Goal: Task Accomplishment & Management: Use online tool/utility

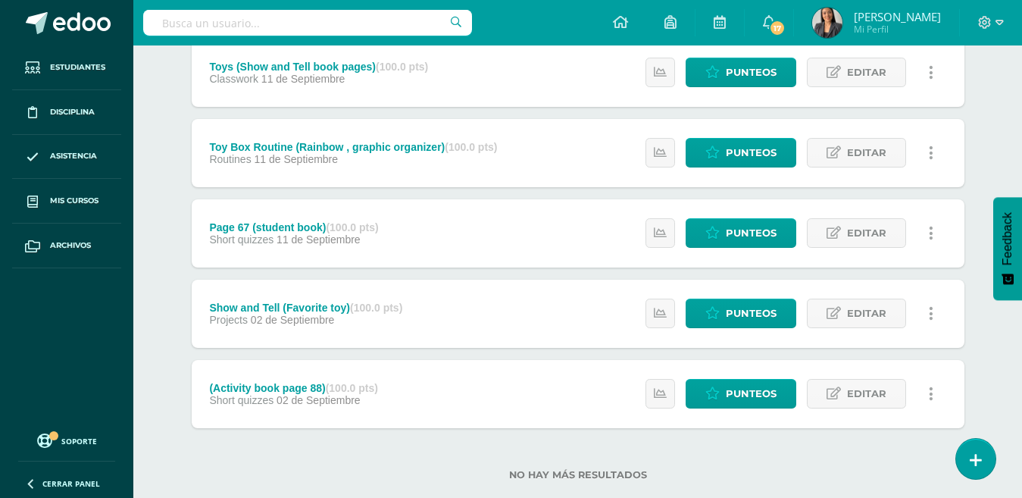
scroll to position [218, 0]
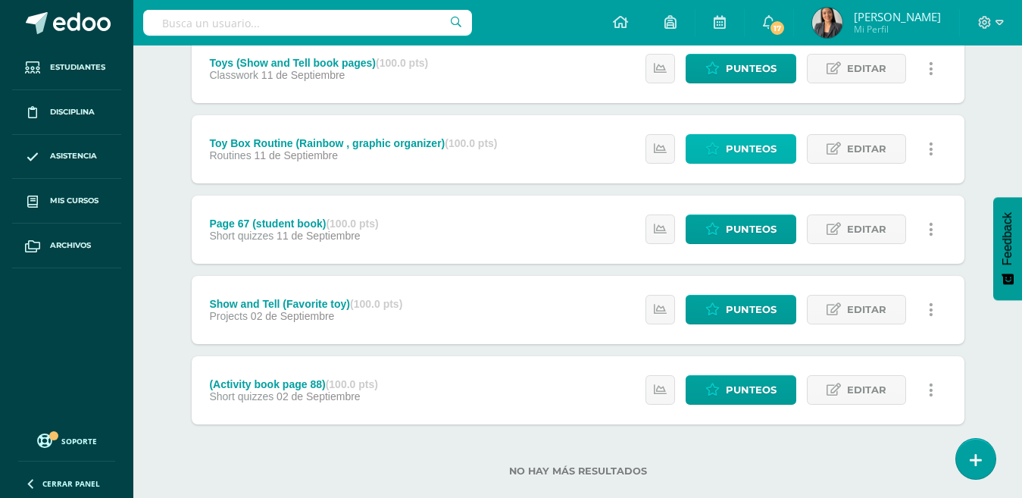
click at [756, 155] on span "Punteos" at bounding box center [751, 149] width 51 height 28
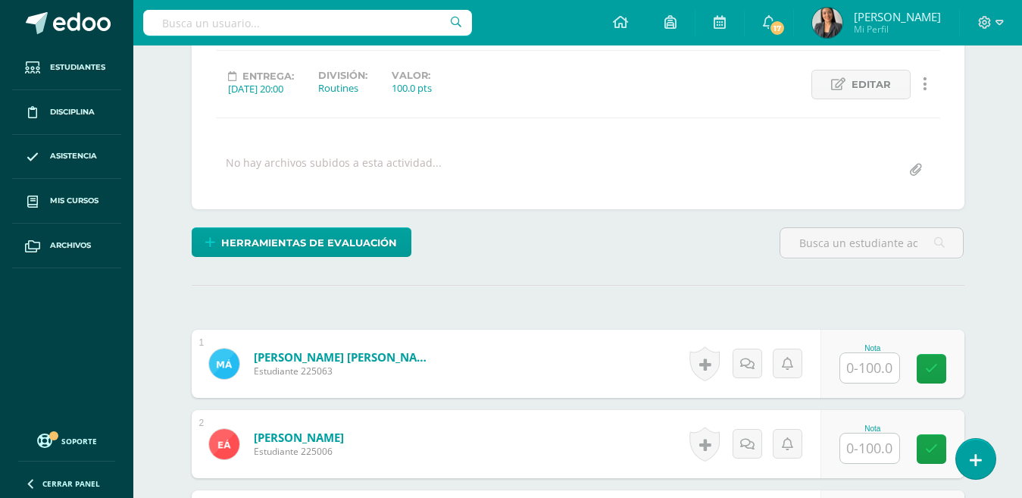
scroll to position [198, 0]
click at [857, 372] on input "text" at bounding box center [869, 367] width 59 height 30
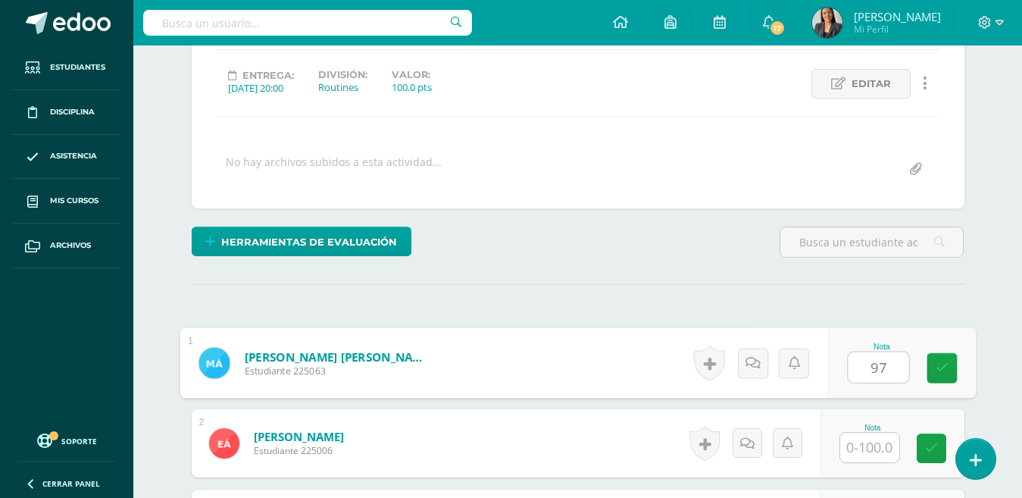
type input "97"
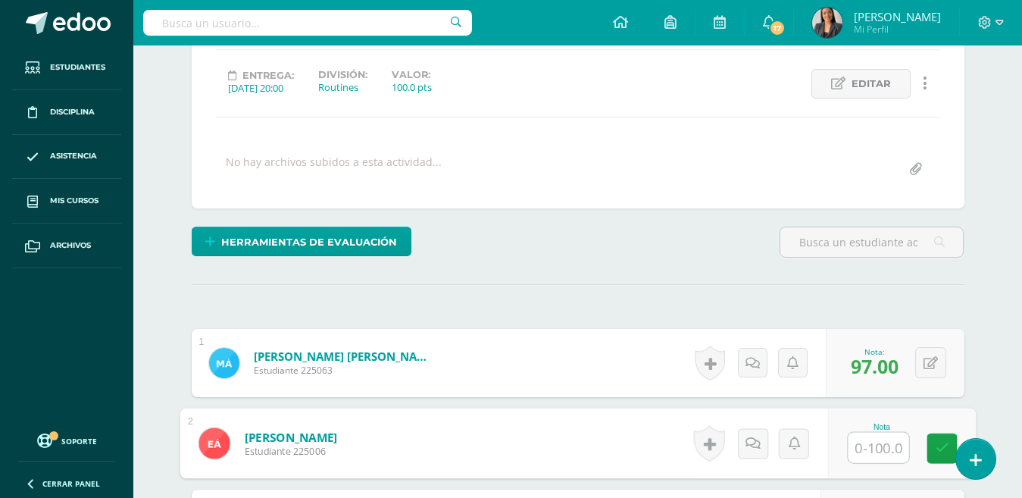
click at [878, 440] on input "text" at bounding box center [878, 448] width 61 height 30
type input "95"
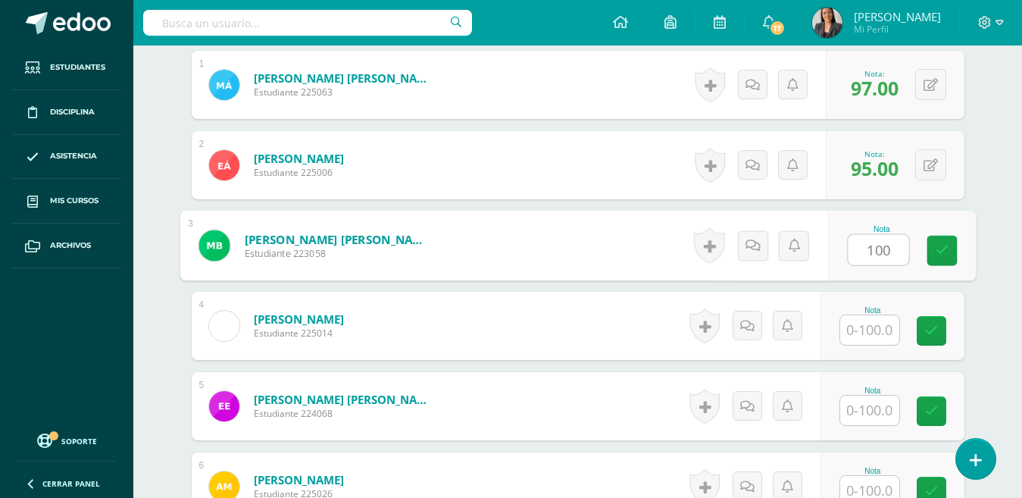
type input "100"
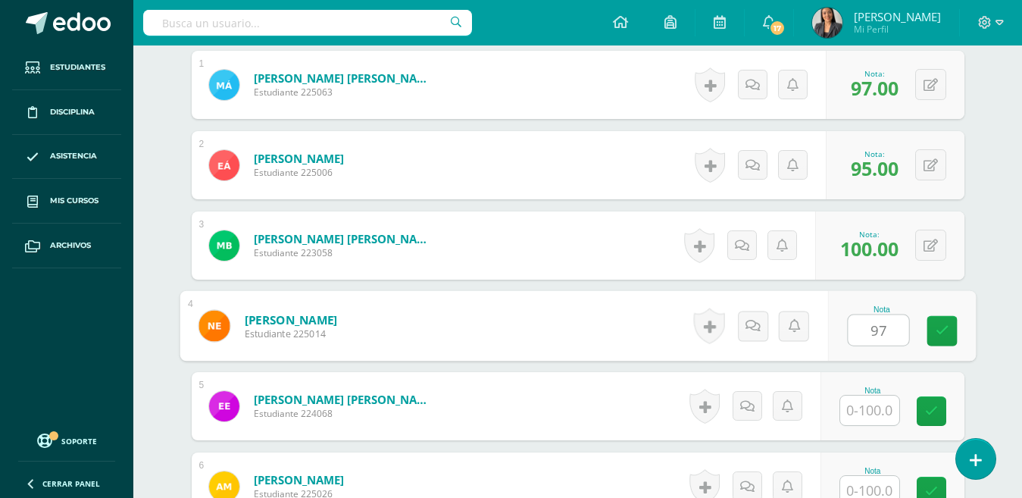
type input "97"
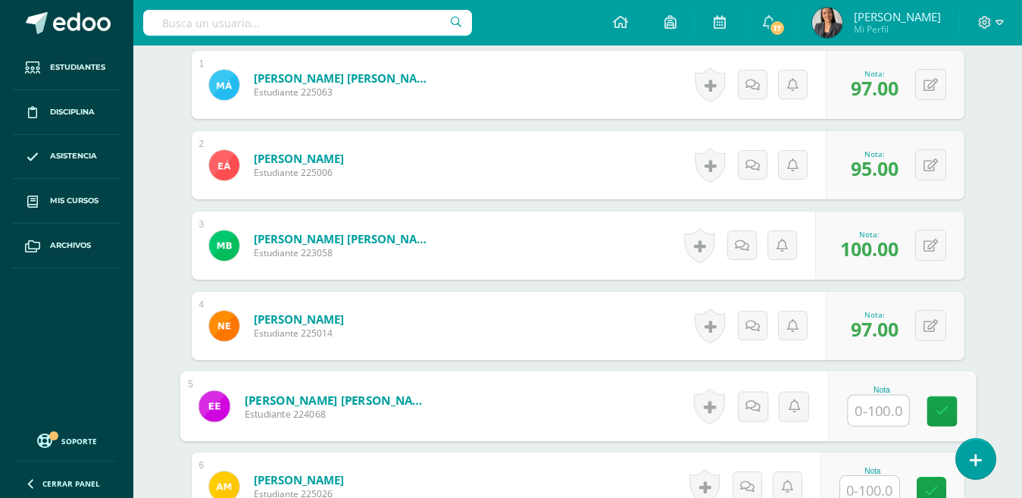
scroll to position [609, 0]
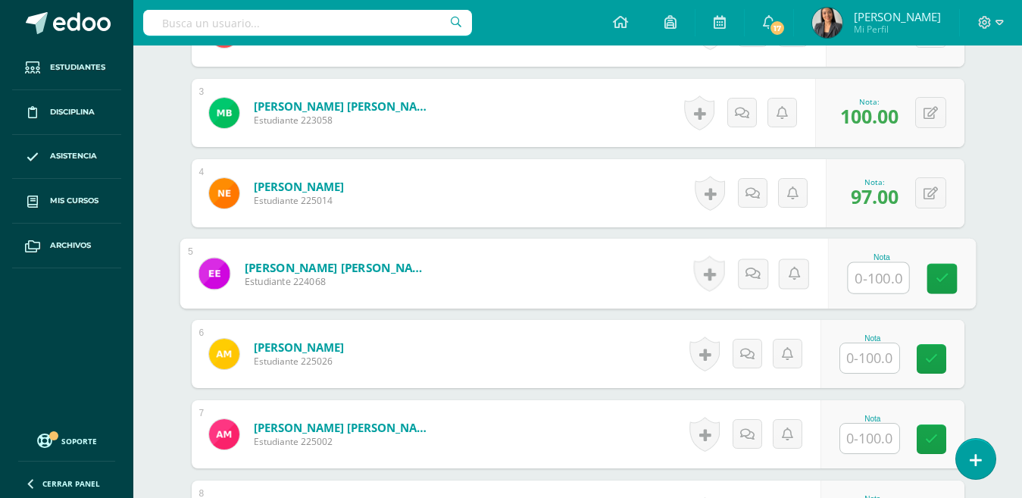
click at [865, 365] on input "text" at bounding box center [869, 358] width 59 height 30
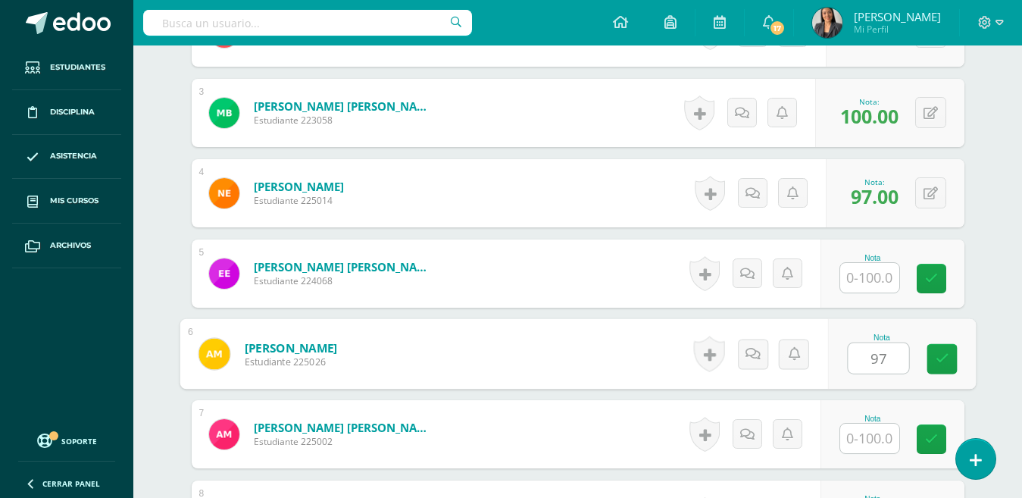
type input "97"
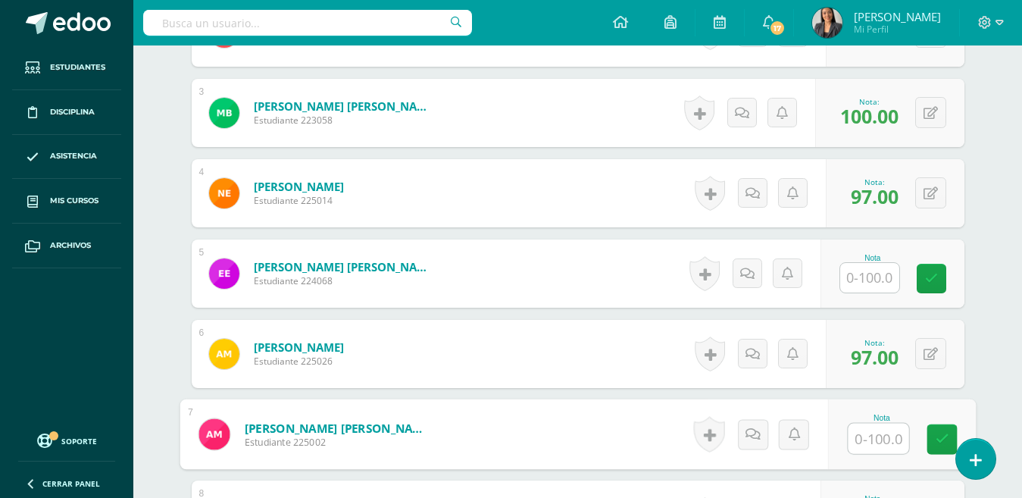
scroll to position [1154, 0]
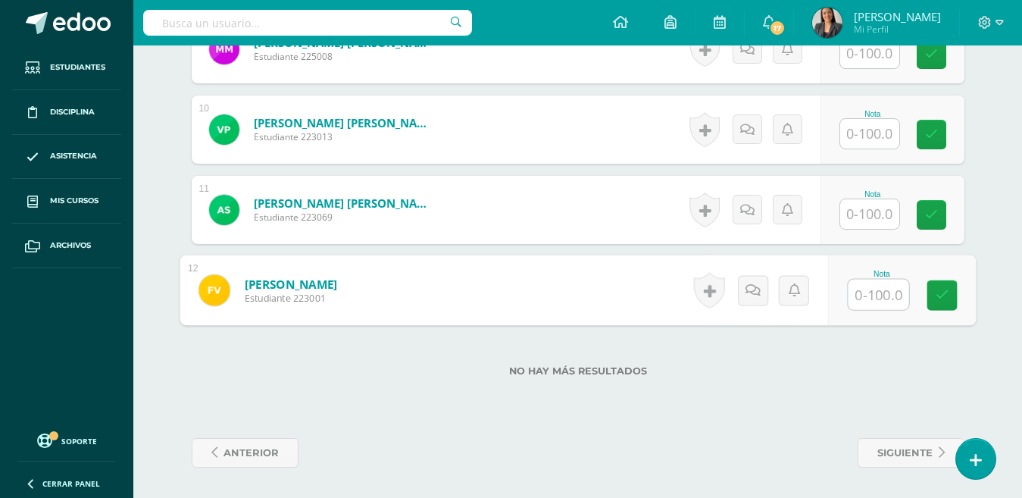
click at [875, 286] on input "text" at bounding box center [878, 295] width 61 height 30
type input "89"
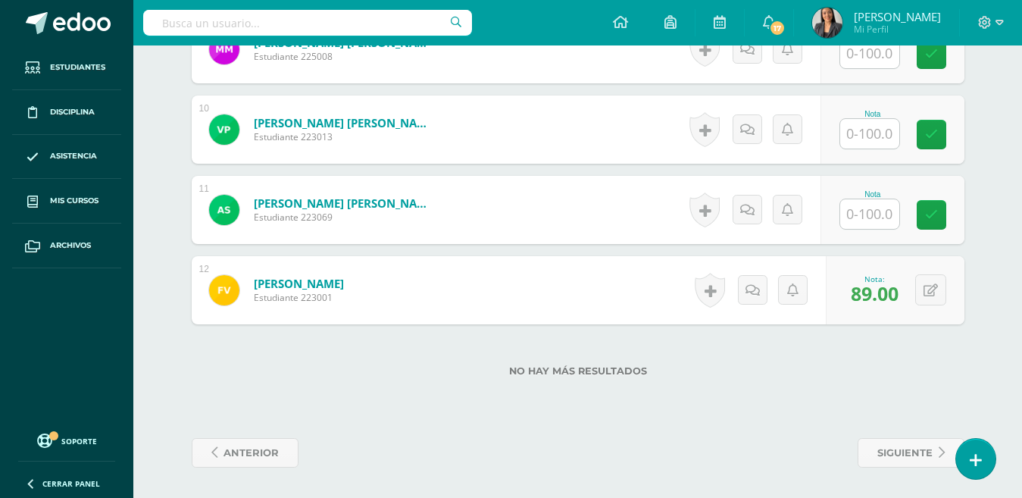
click at [875, 213] on input "text" at bounding box center [869, 214] width 59 height 30
click at [866, 115] on div "Nota" at bounding box center [873, 114] width 67 height 8
click at [879, 136] on input "text" at bounding box center [869, 134] width 59 height 30
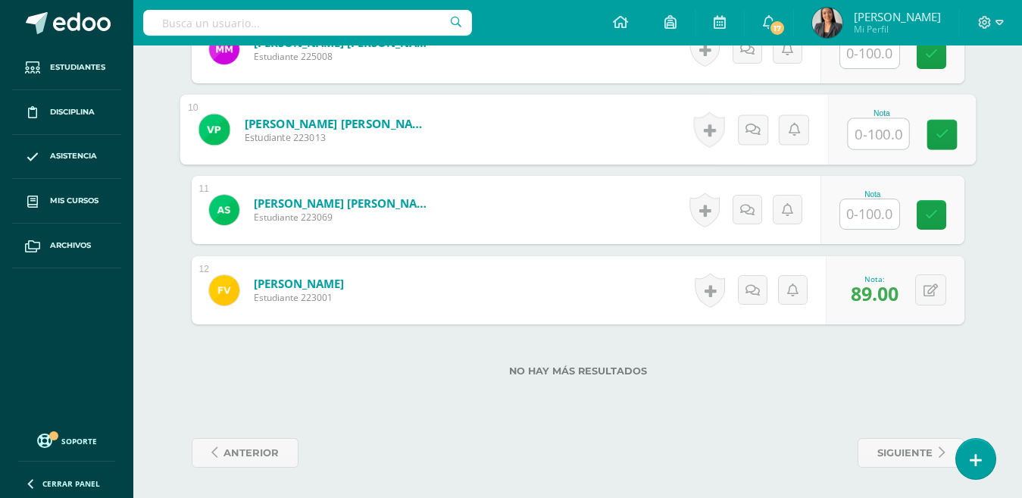
click at [879, 136] on input "text" at bounding box center [878, 134] width 61 height 30
type input "100"
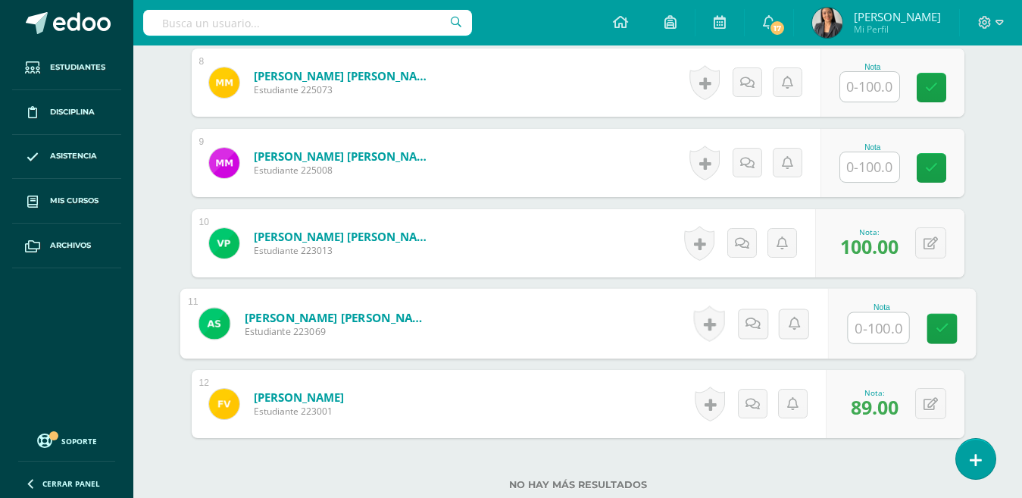
scroll to position [1037, 0]
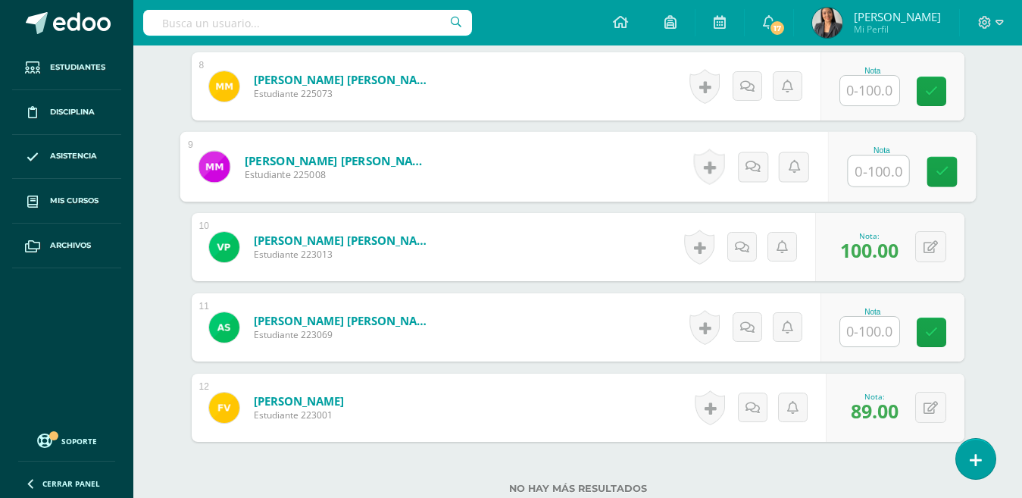
drag, startPoint x: 852, startPoint y: 172, endPoint x: 859, endPoint y: 169, distance: 8.2
click at [859, 169] on input "text" at bounding box center [878, 171] width 61 height 30
type input "100"
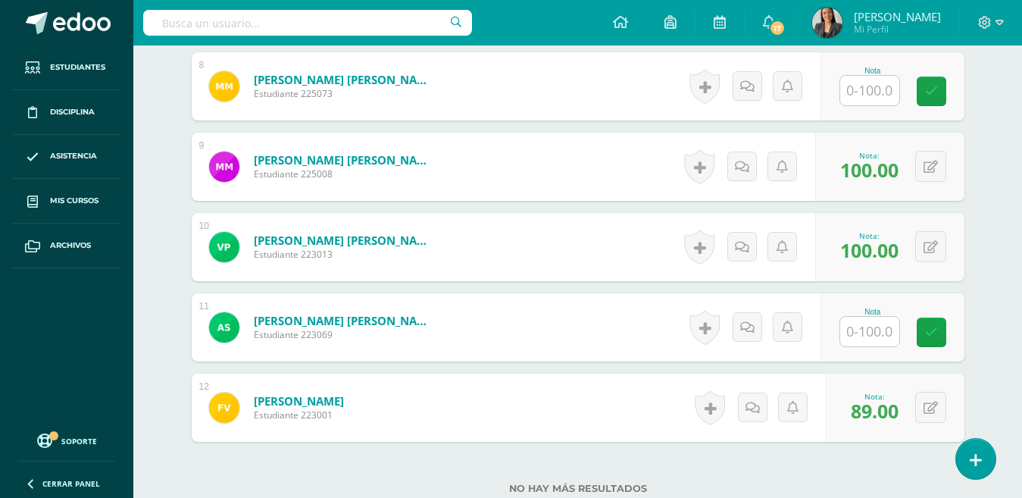
scroll to position [896, 0]
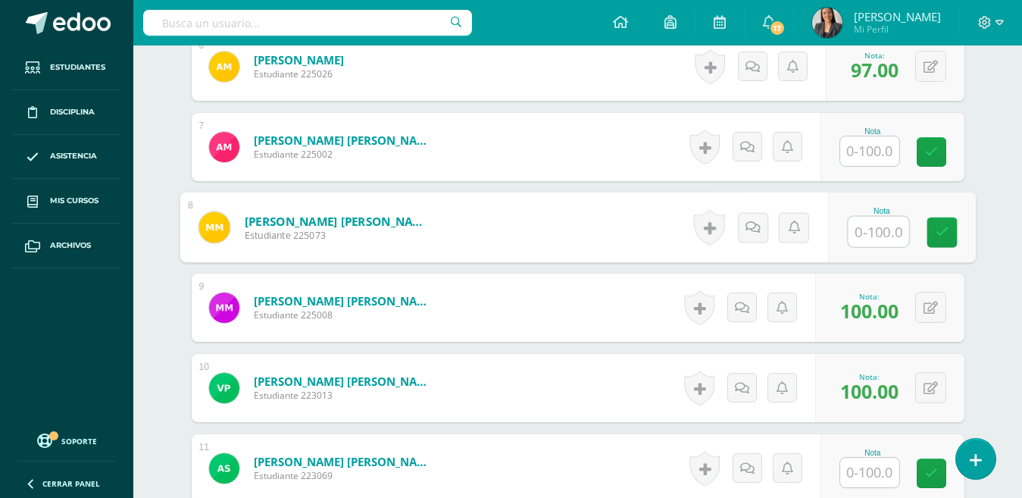
click at [878, 243] on input "text" at bounding box center [878, 232] width 61 height 30
type input "97"
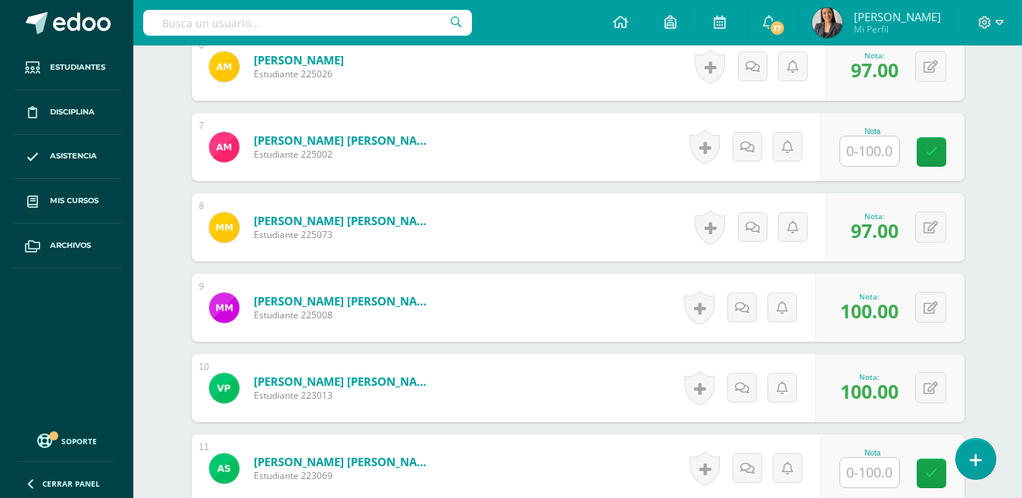
click at [874, 140] on input "text" at bounding box center [869, 151] width 59 height 30
type input "85"
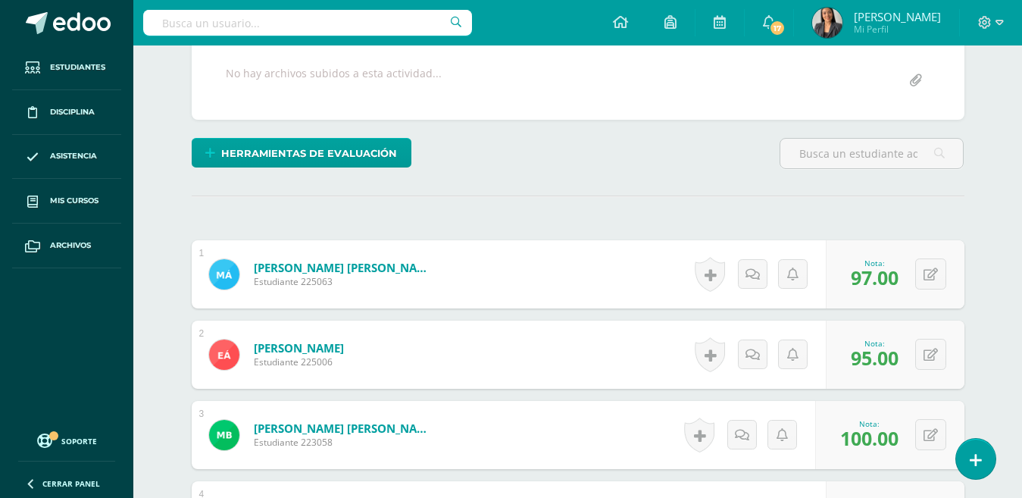
scroll to position [288, 0]
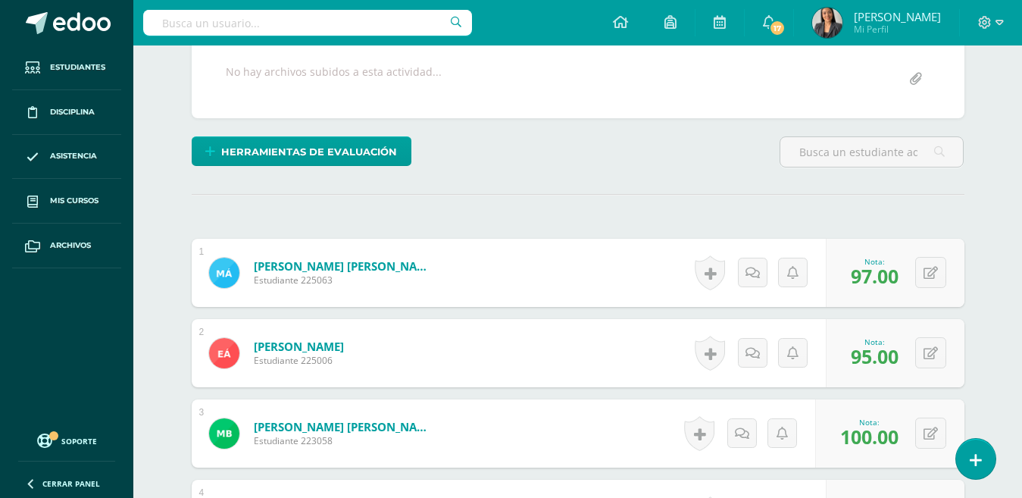
click at [731, 406] on div "Historial de actividad No hay historial para esta actividad Agregar Comentarios…" at bounding box center [747, 433] width 136 height 68
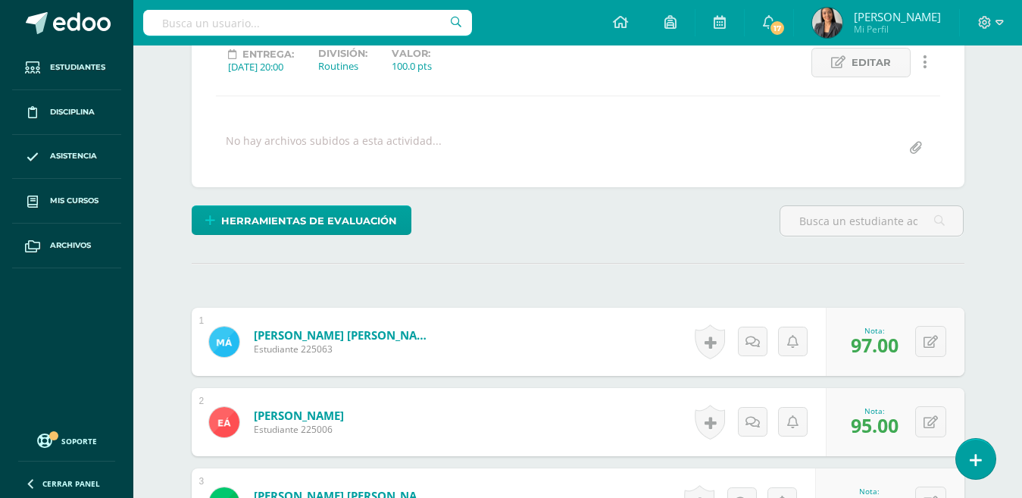
scroll to position [220, 0]
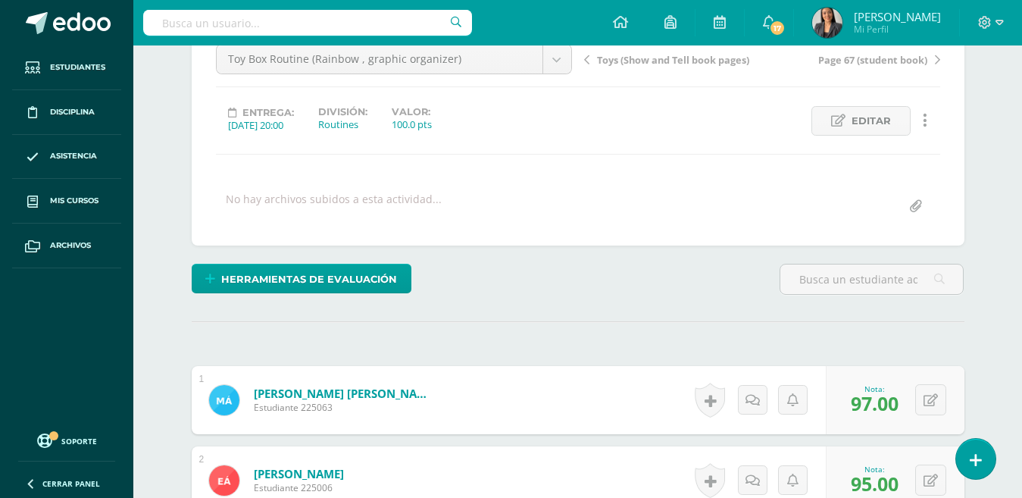
scroll to position [0, 0]
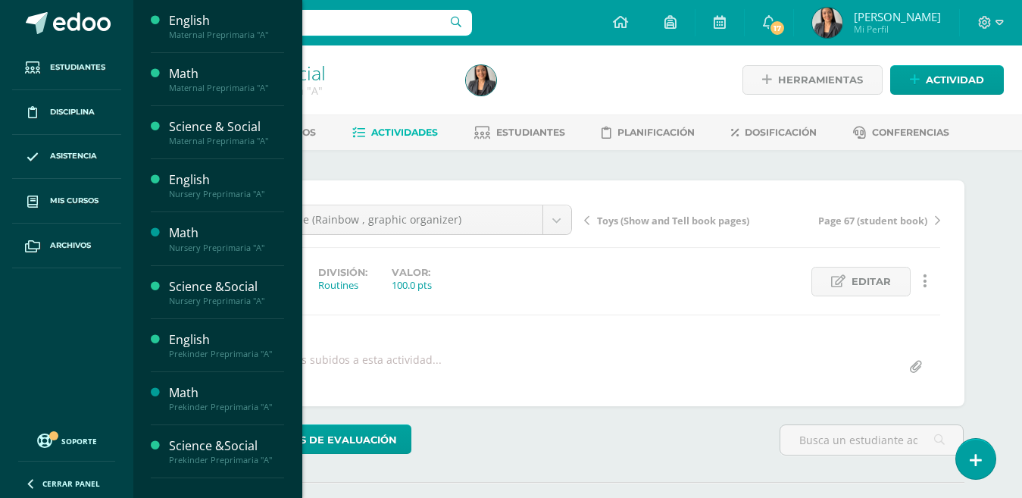
drag, startPoint x: 298, startPoint y: 196, endPoint x: 296, endPoint y: 310, distance: 114.5
click at [296, 310] on div "English Maternal Preprimaria "A" Actividades Estudiantes Planificación Dosifica…" at bounding box center [218, 249] width 170 height 498
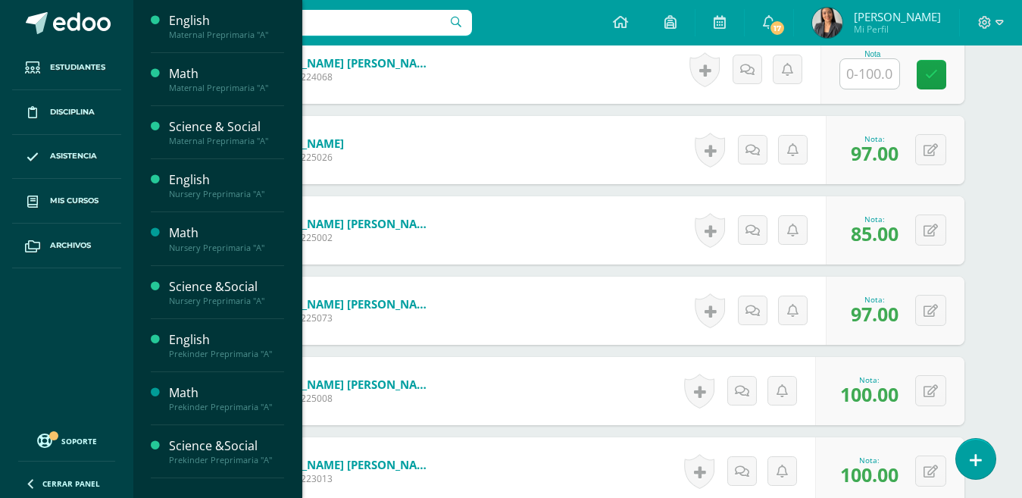
scroll to position [819, 0]
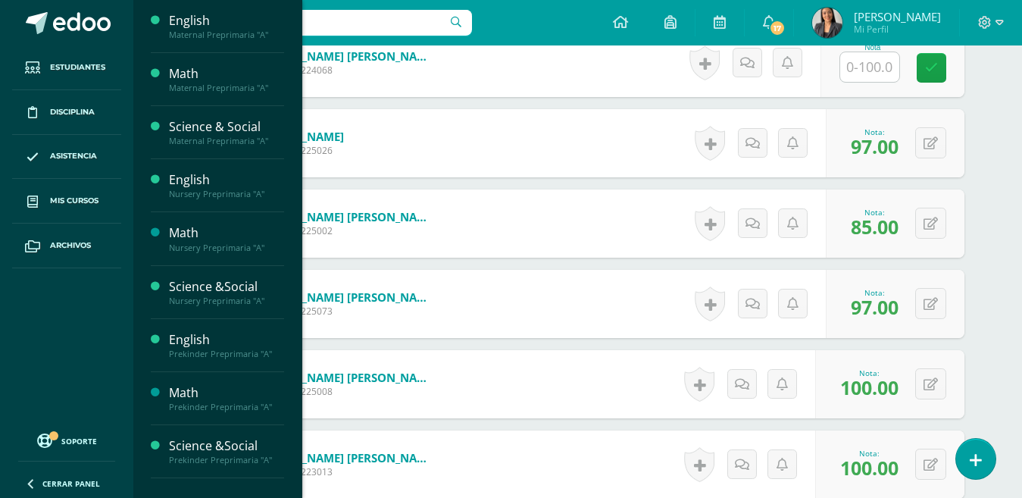
click at [199, 355] on div "Prekinder Preprimaria "A"" at bounding box center [226, 354] width 115 height 11
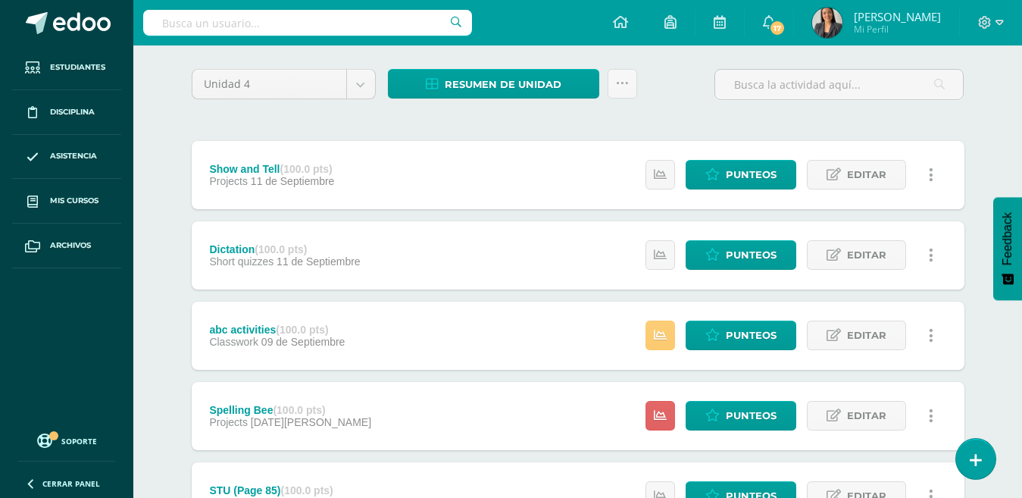
scroll to position [111, 0]
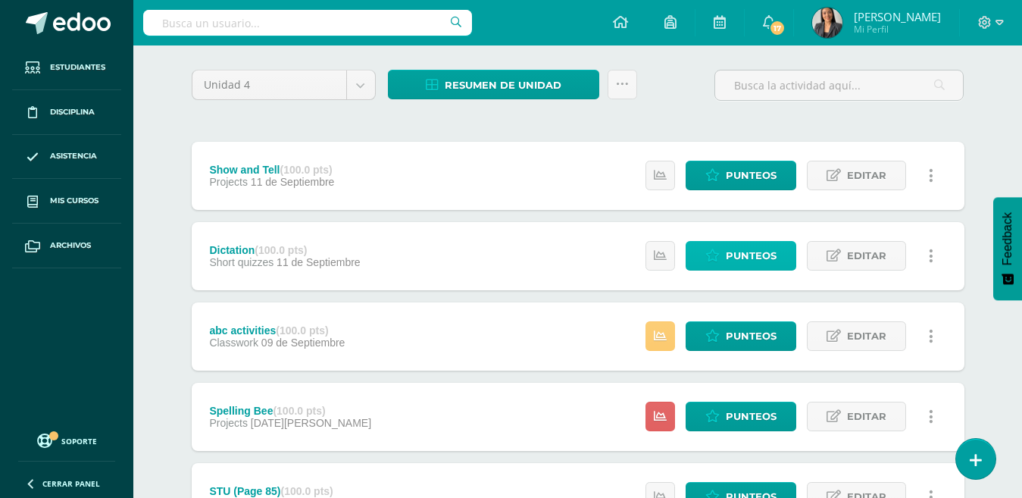
click at [750, 271] on link "Punteos" at bounding box center [741, 256] width 111 height 30
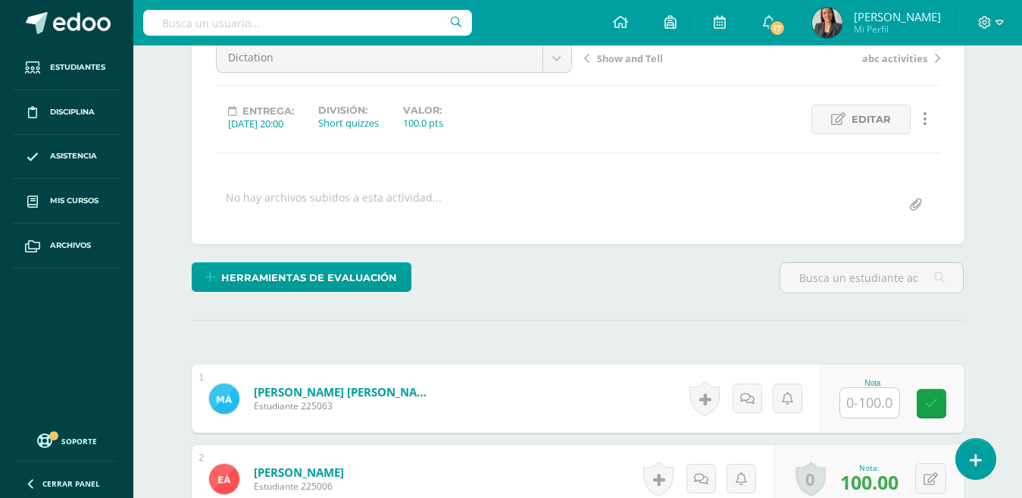
scroll to position [163, 0]
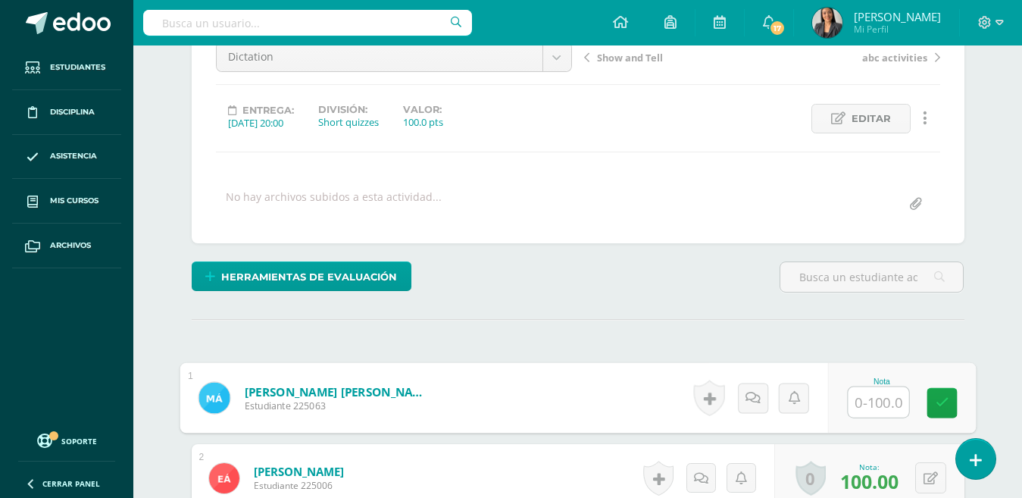
click at [875, 412] on input "text" at bounding box center [878, 402] width 61 height 30
type input "66.67"
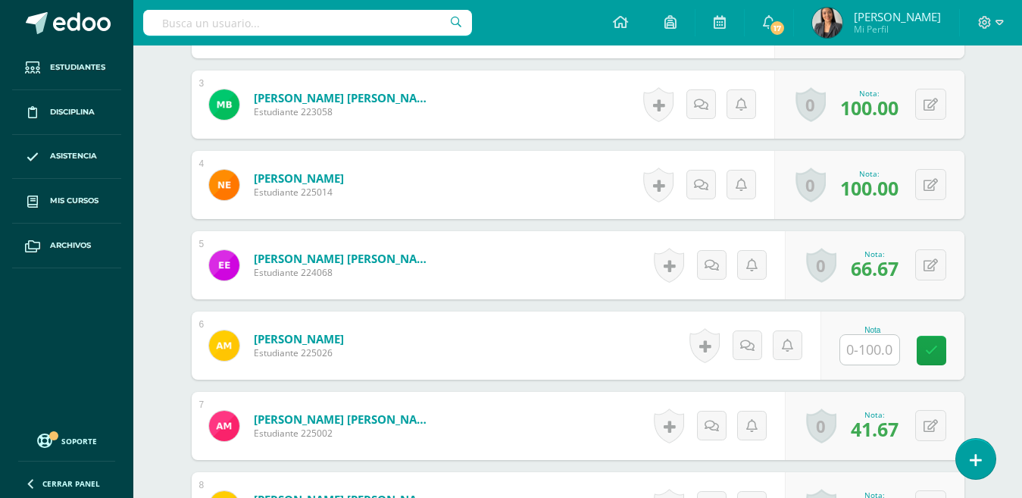
scroll to position [609, 0]
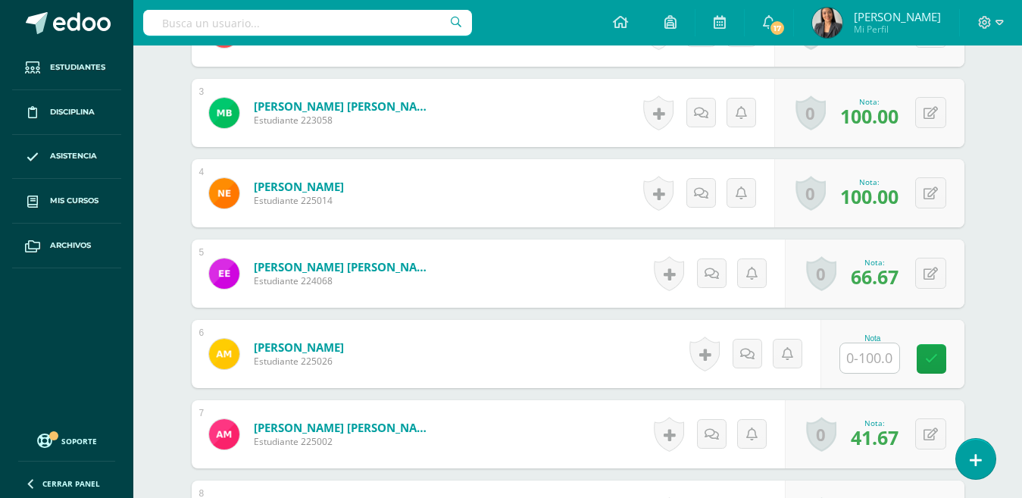
click at [884, 350] on input "text" at bounding box center [869, 358] width 59 height 30
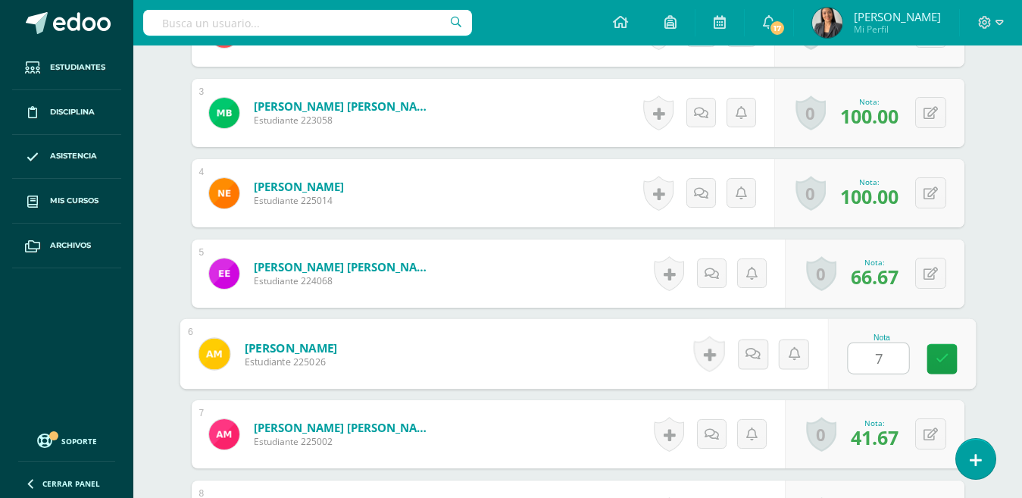
type input "75"
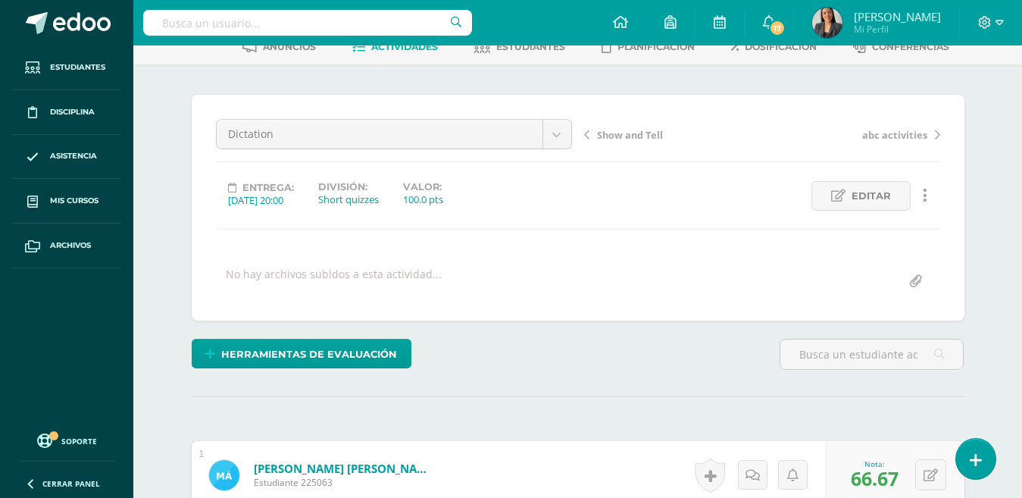
scroll to position [0, 0]
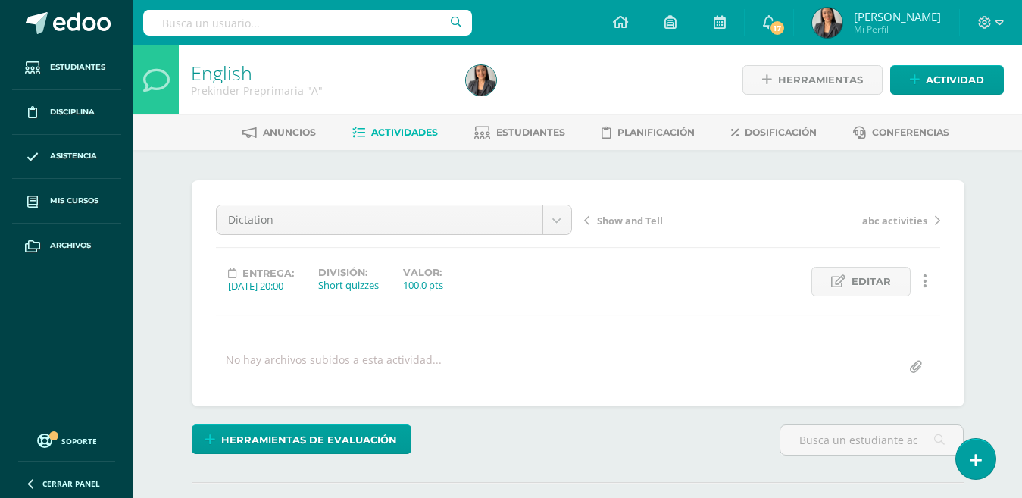
click at [104, 25] on span at bounding box center [82, 23] width 58 height 23
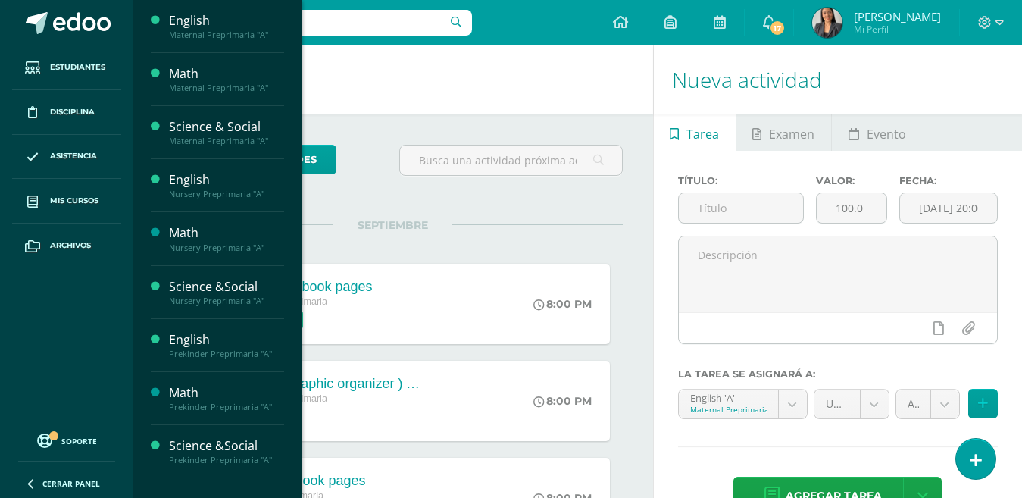
click at [202, 449] on div "Science &Social" at bounding box center [226, 445] width 115 height 17
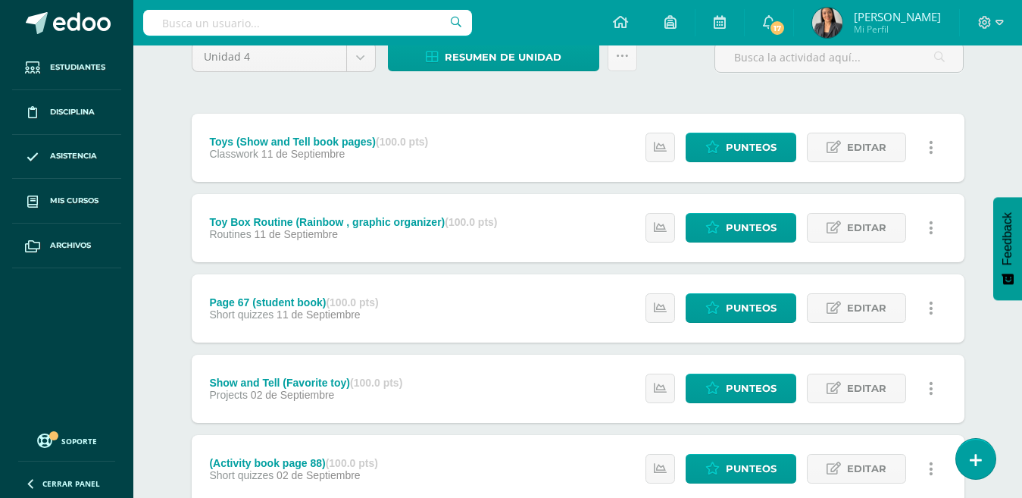
scroll to position [173, 0]
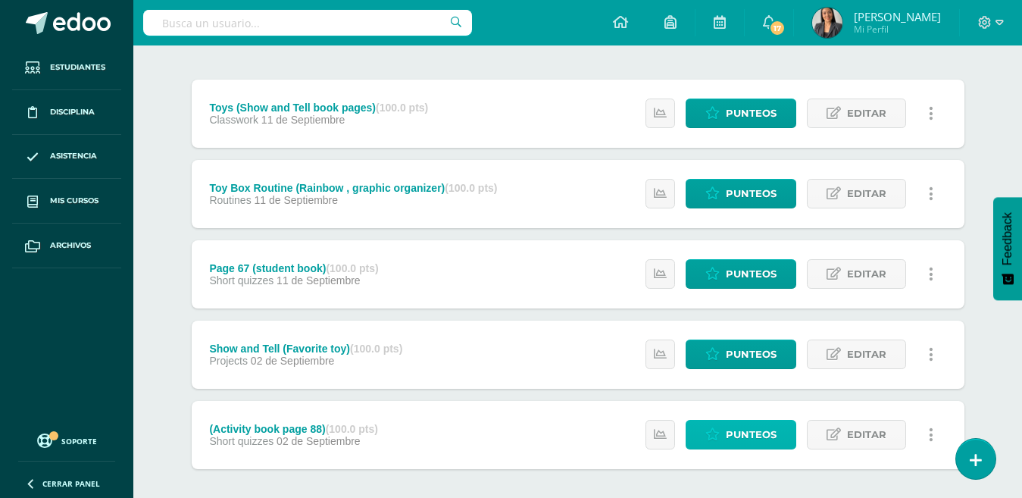
click at [726, 427] on link "Punteos" at bounding box center [741, 435] width 111 height 30
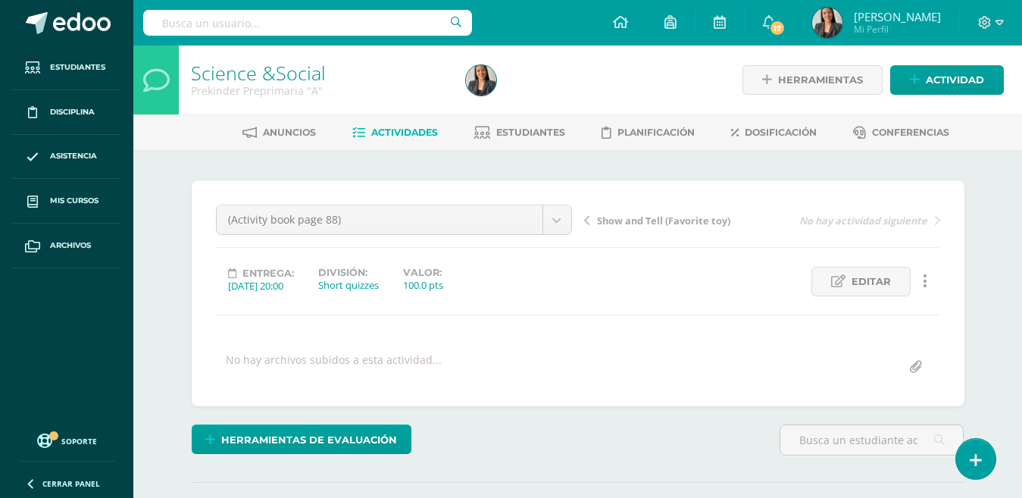
click at [885, 291] on span "Editar" at bounding box center [871, 282] width 39 height 28
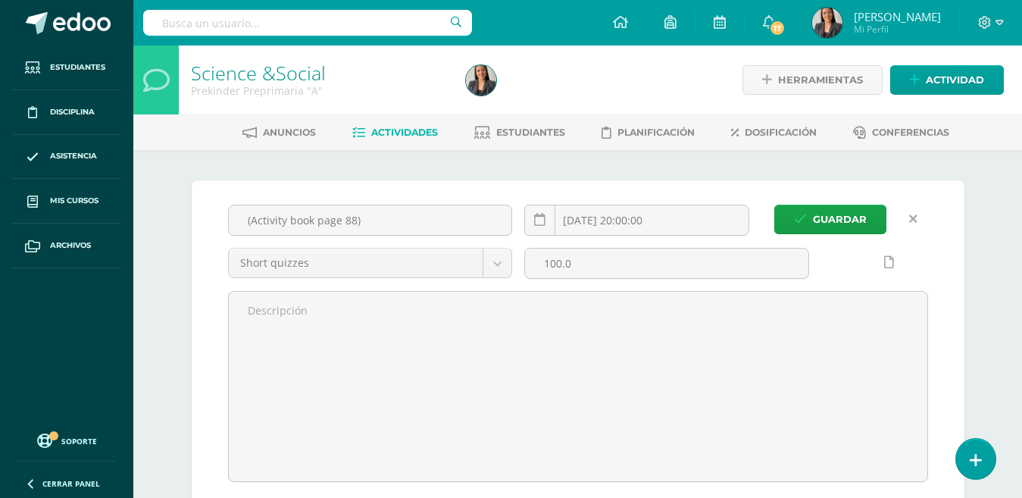
click at [357, 221] on input "(Activity book page 88)" at bounding box center [370, 220] width 283 height 30
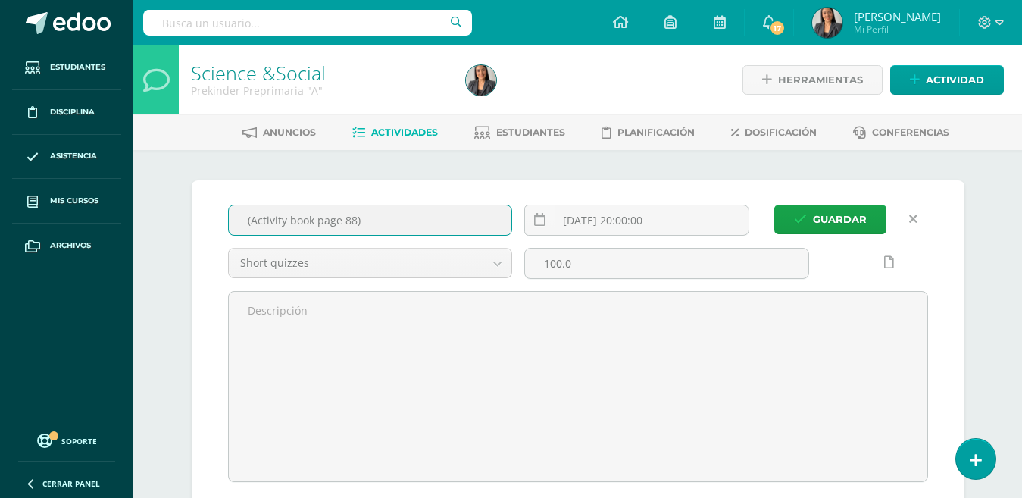
drag, startPoint x: 389, startPoint y: 212, endPoint x: 159, endPoint y: 257, distance: 233.9
type input "Page 66 Student book"
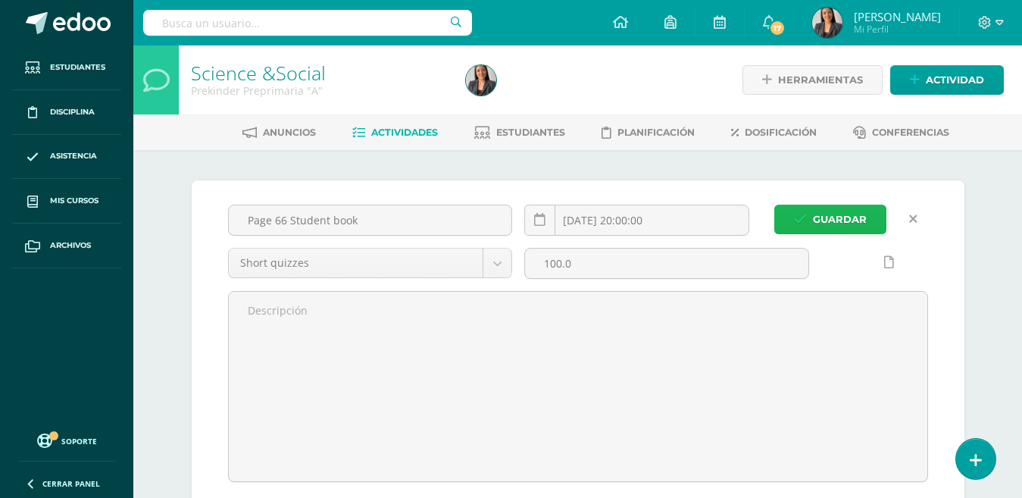
drag, startPoint x: 816, startPoint y: 228, endPoint x: 816, endPoint y: 214, distance: 14.4
click at [816, 214] on span "Guardar" at bounding box center [840, 219] width 54 height 28
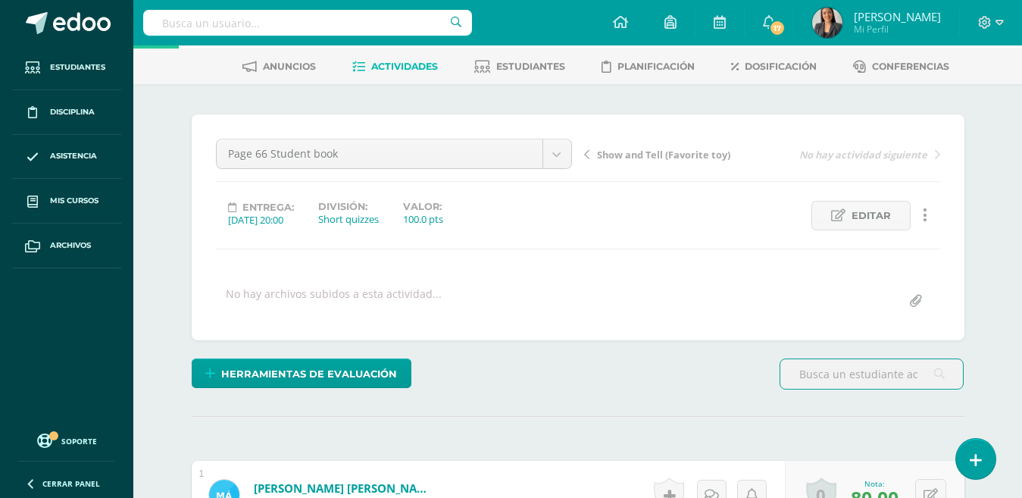
scroll to position [67, 0]
click at [409, 70] on span "Actividades" at bounding box center [404, 65] width 67 height 11
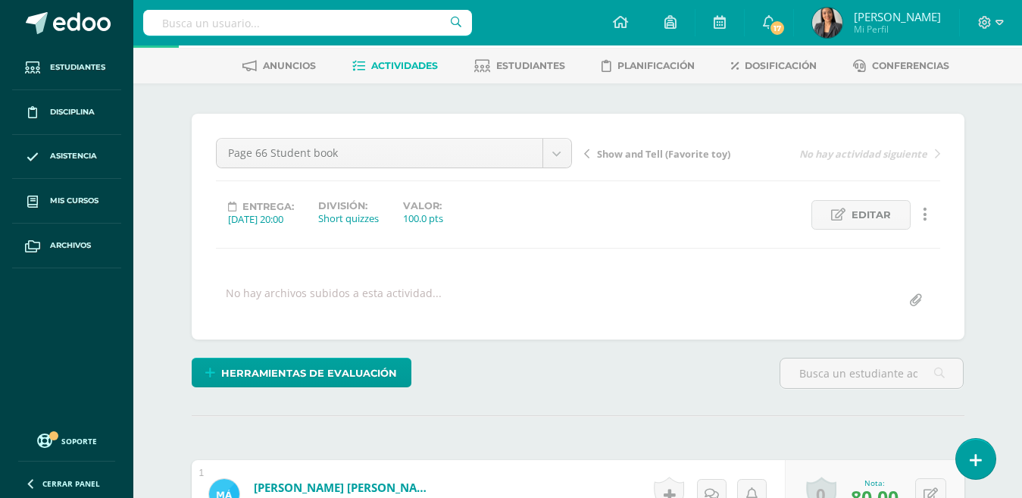
scroll to position [67, 0]
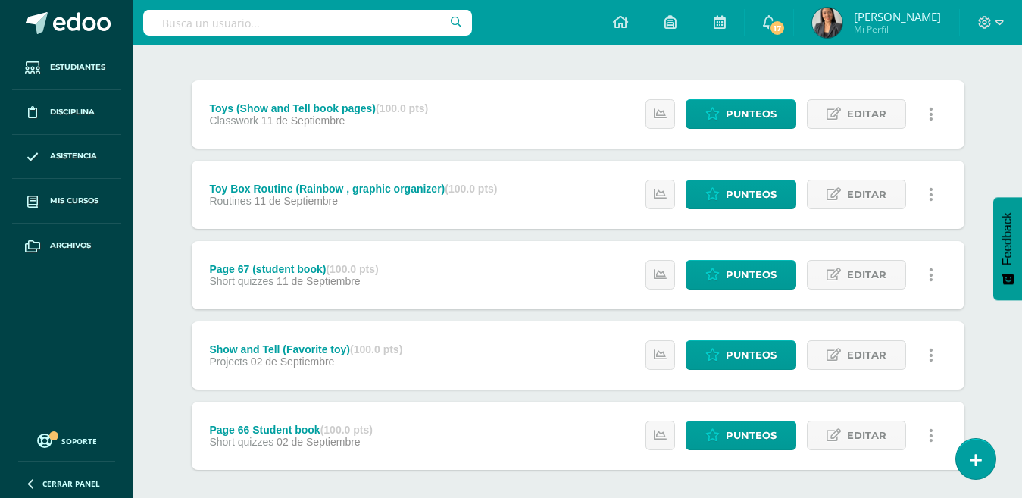
scroll to position [187, 0]
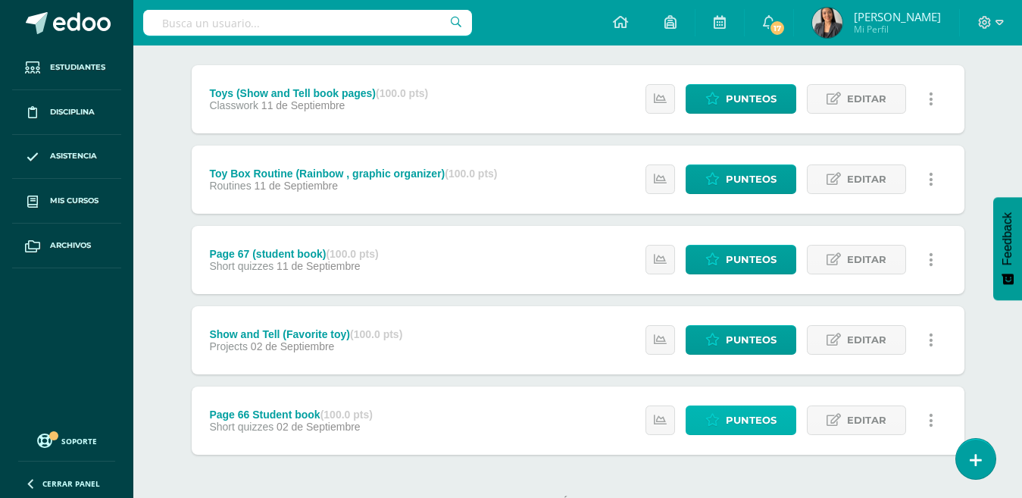
click at [719, 418] on icon at bounding box center [713, 420] width 14 height 13
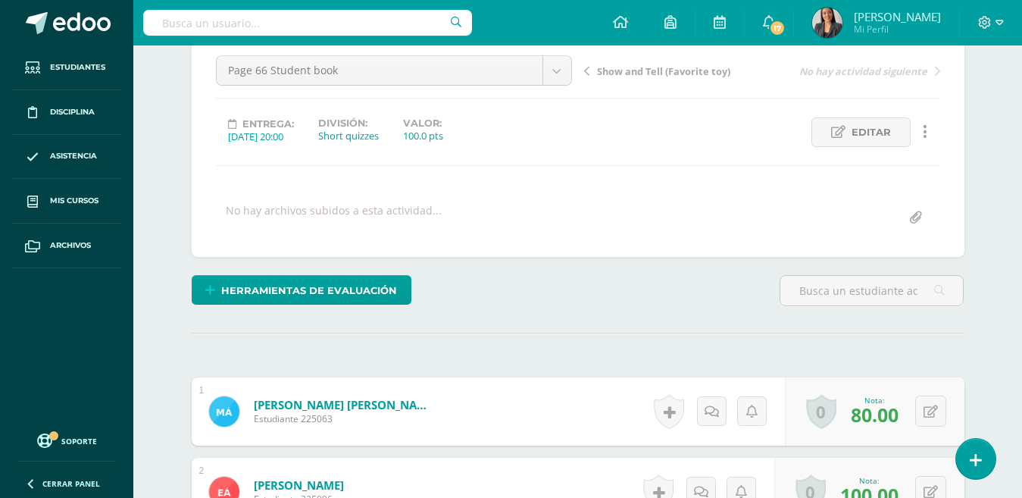
scroll to position [150, 0]
click at [864, 140] on span "Editar" at bounding box center [871, 131] width 39 height 28
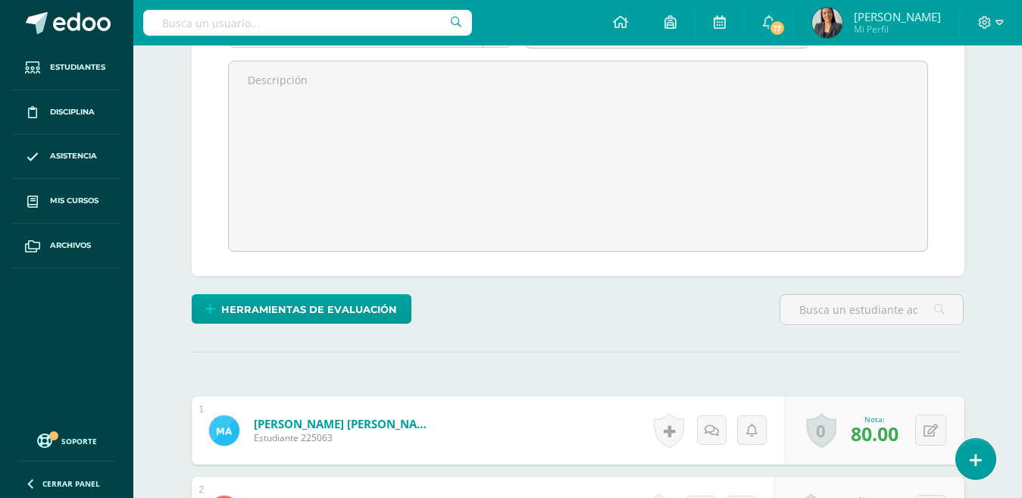
scroll to position [33, 0]
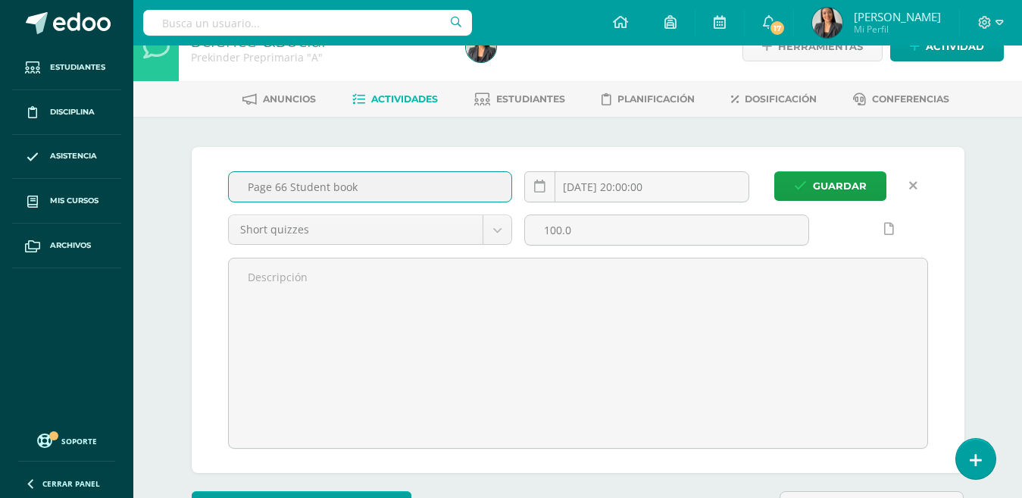
drag, startPoint x: 401, startPoint y: 186, endPoint x: 65, endPoint y: 194, distance: 335.8
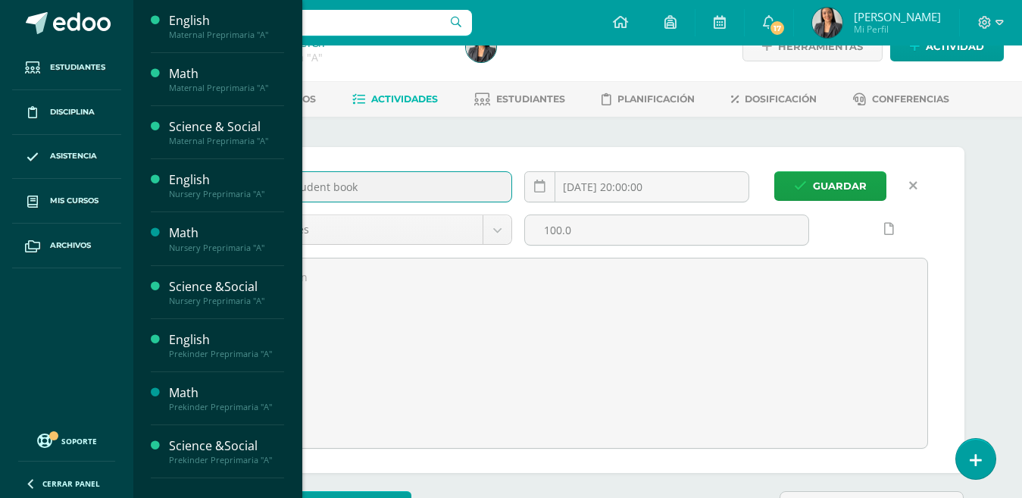
paste input "(Activity book page 88)"
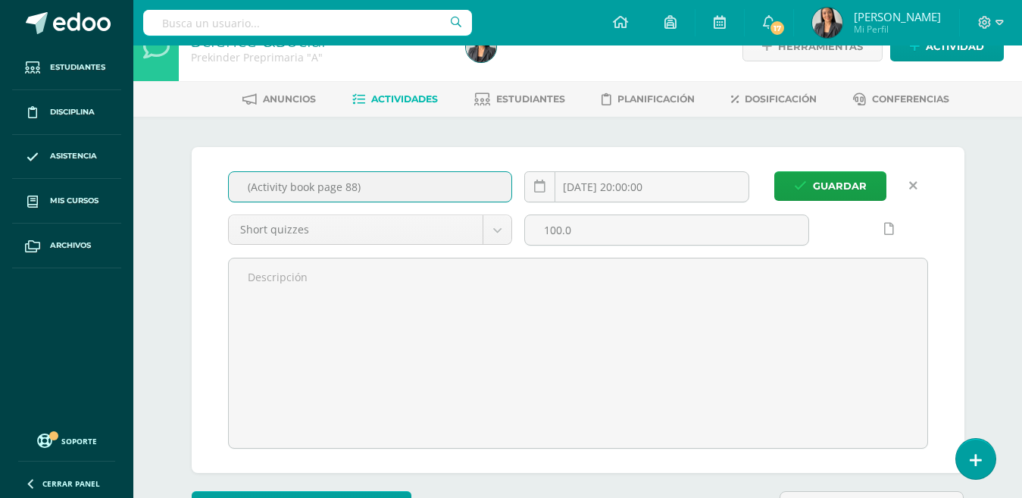
type input "(Activity book page 88)"
click at [809, 193] on button "Guardar" at bounding box center [831, 186] width 112 height 30
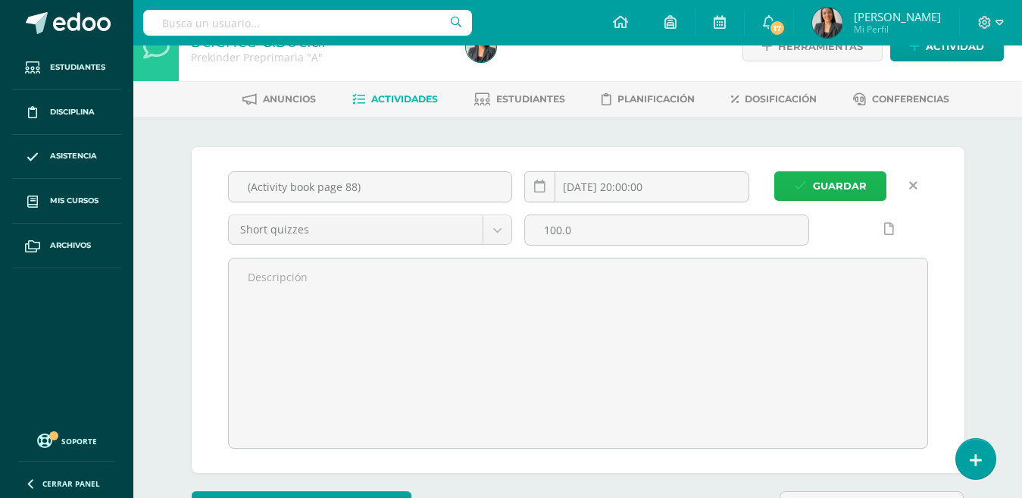
click at [853, 180] on span "Guardar" at bounding box center [840, 186] width 54 height 28
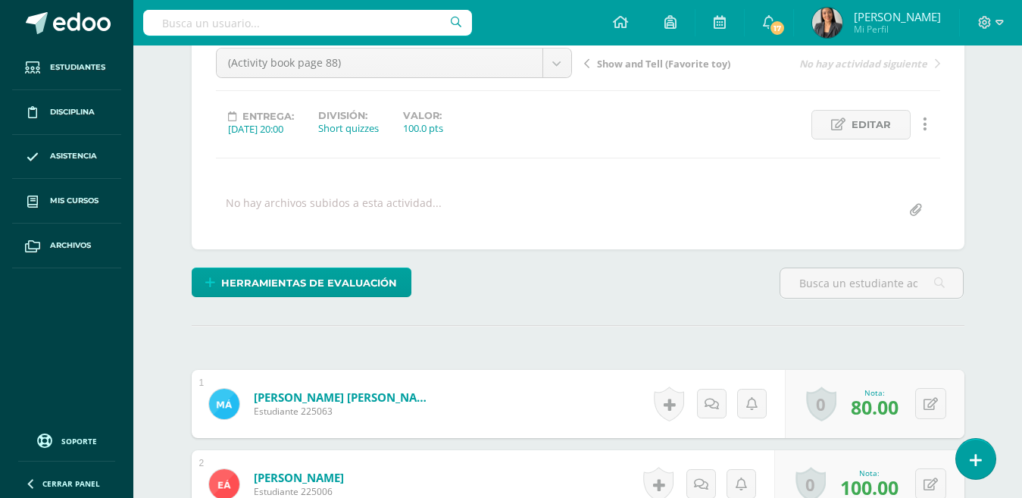
scroll to position [158, 0]
click at [931, 402] on icon at bounding box center [931, 403] width 14 height 13
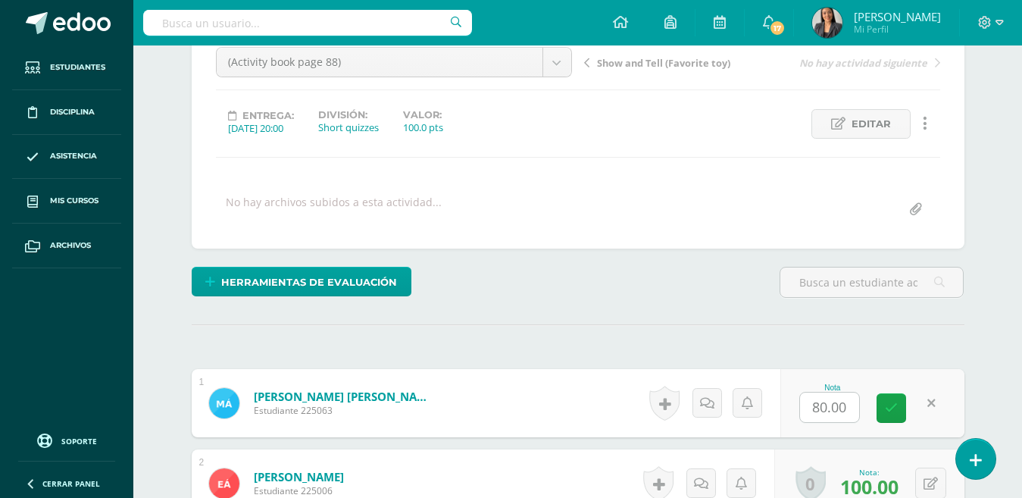
scroll to position [158, 0]
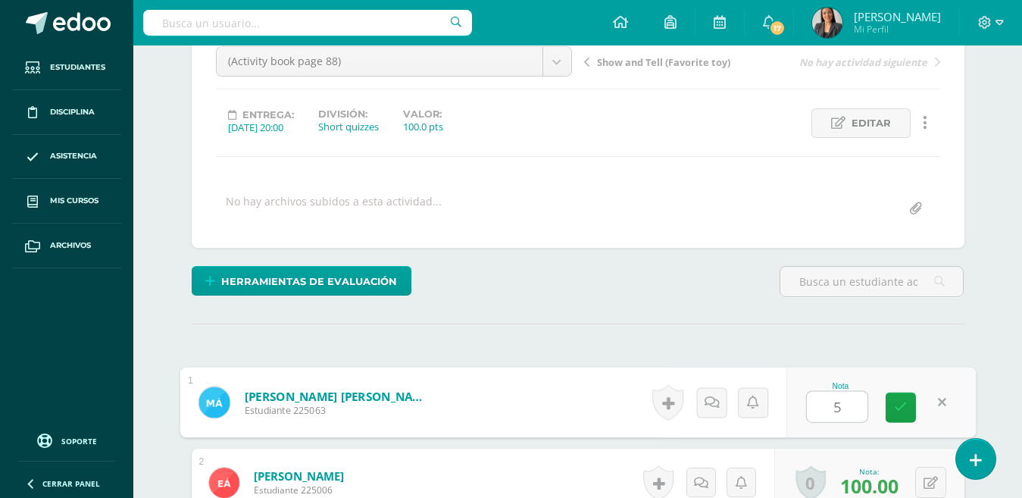
type input "50"
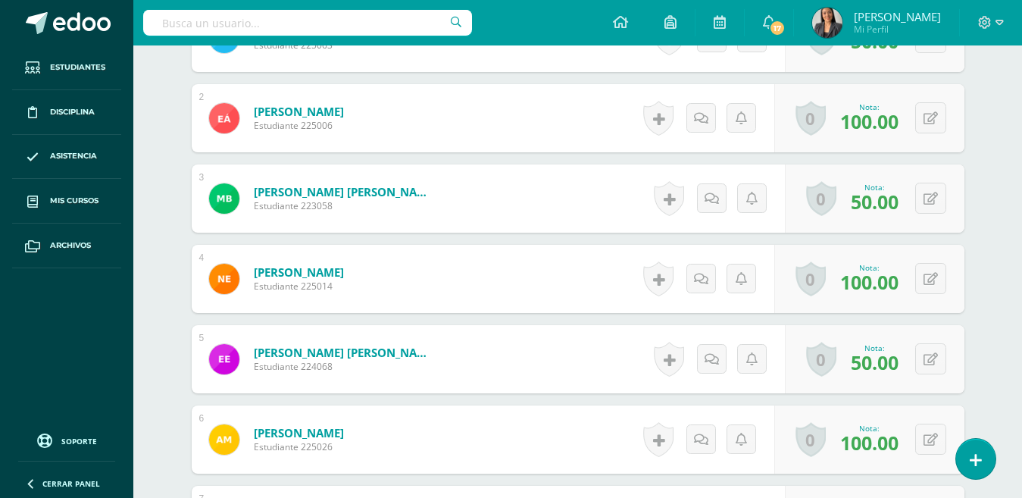
scroll to position [533, 0]
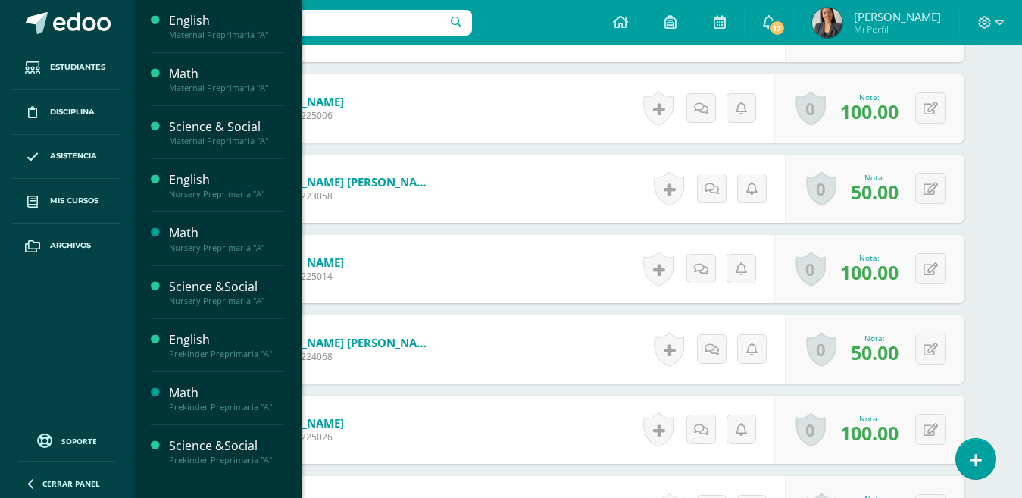
click at [199, 341] on div "English" at bounding box center [226, 339] width 115 height 17
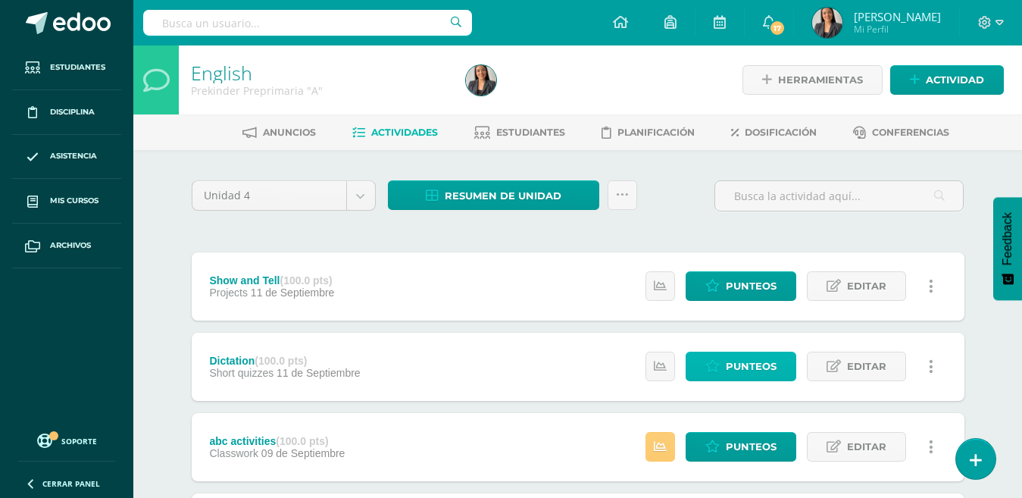
click at [717, 368] on icon at bounding box center [713, 366] width 14 height 13
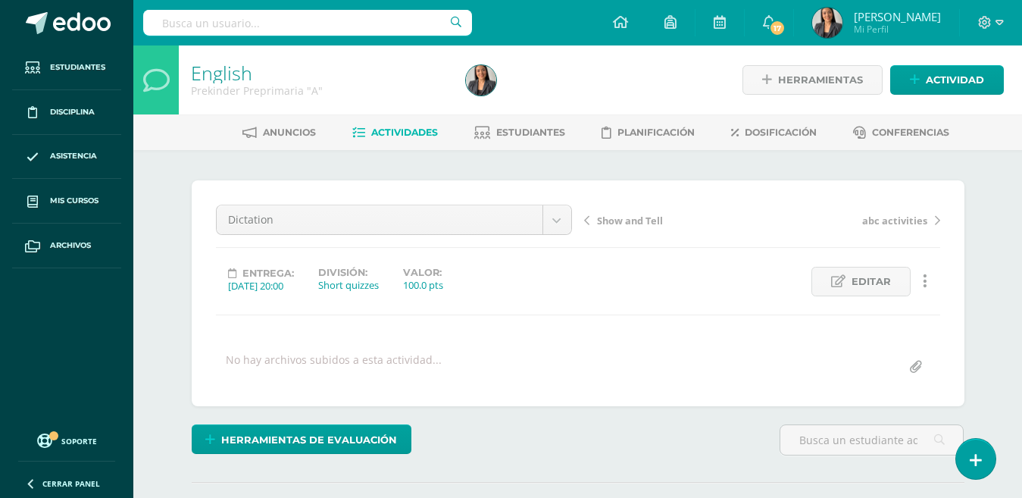
scroll to position [1, 0]
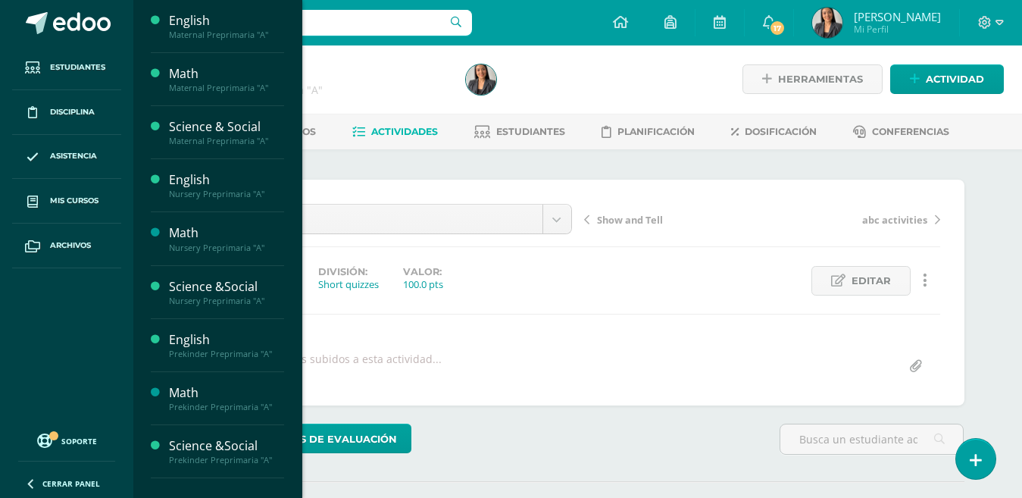
click at [236, 72] on div "Math" at bounding box center [226, 73] width 115 height 17
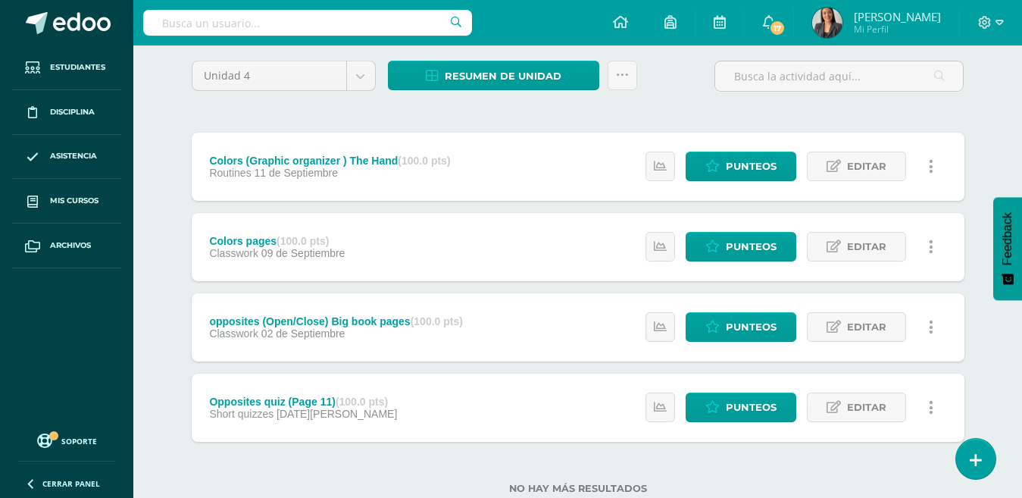
scroll to position [164, 0]
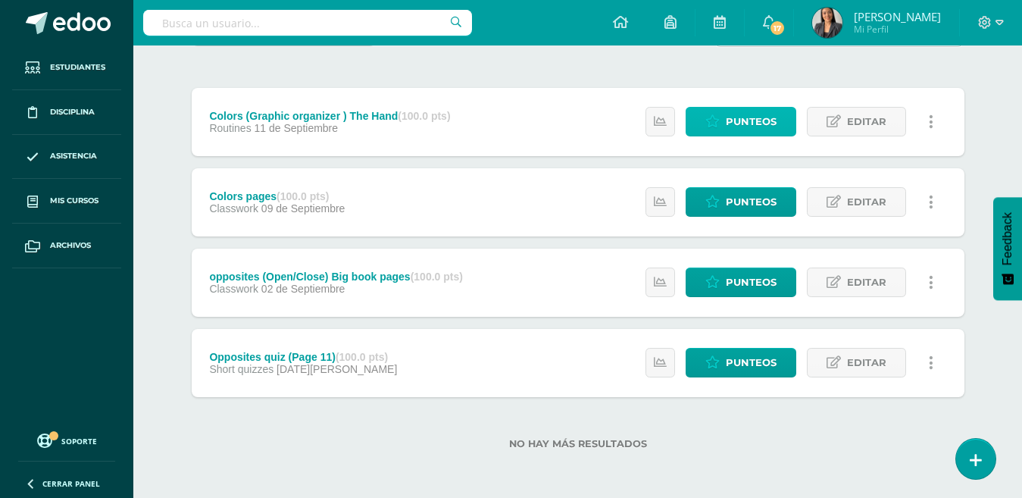
click at [746, 133] on span "Punteos" at bounding box center [751, 122] width 51 height 28
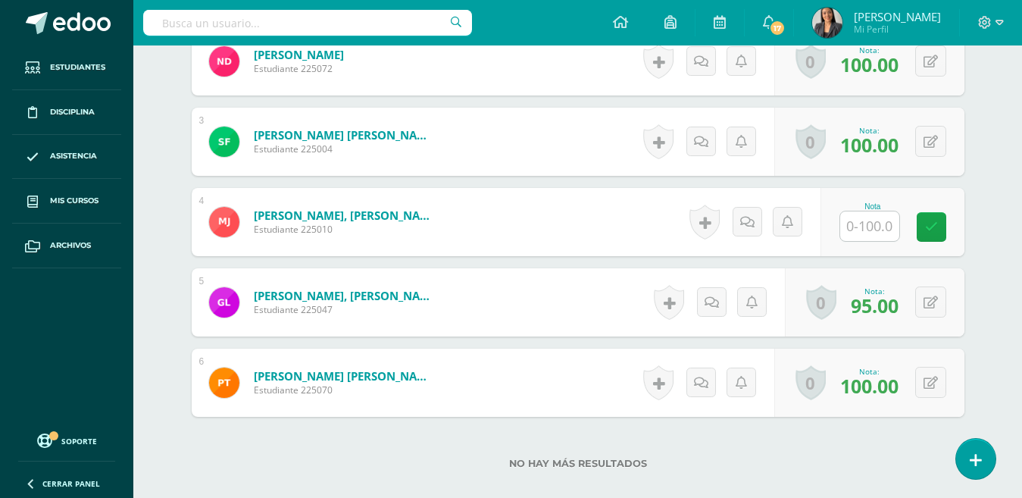
scroll to position [590, 0]
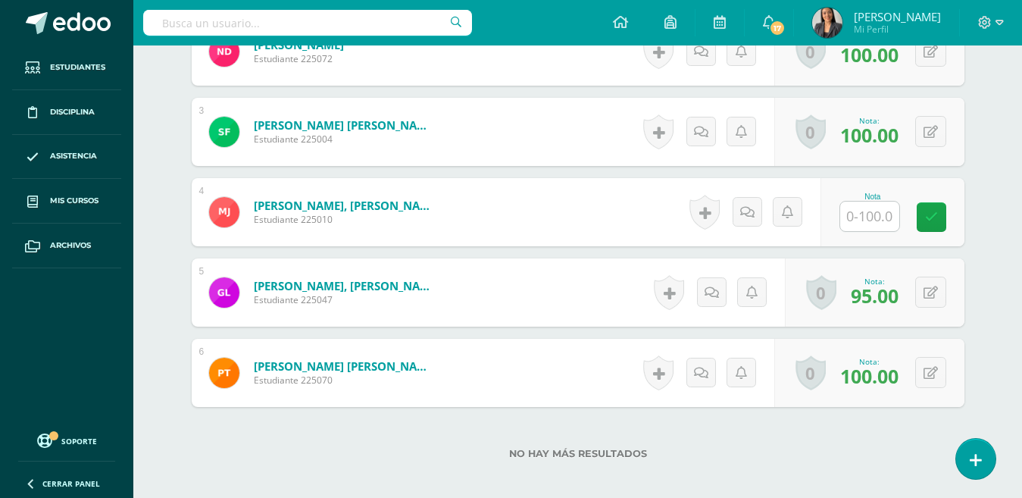
click at [872, 221] on input "text" at bounding box center [869, 217] width 59 height 30
type input "90"
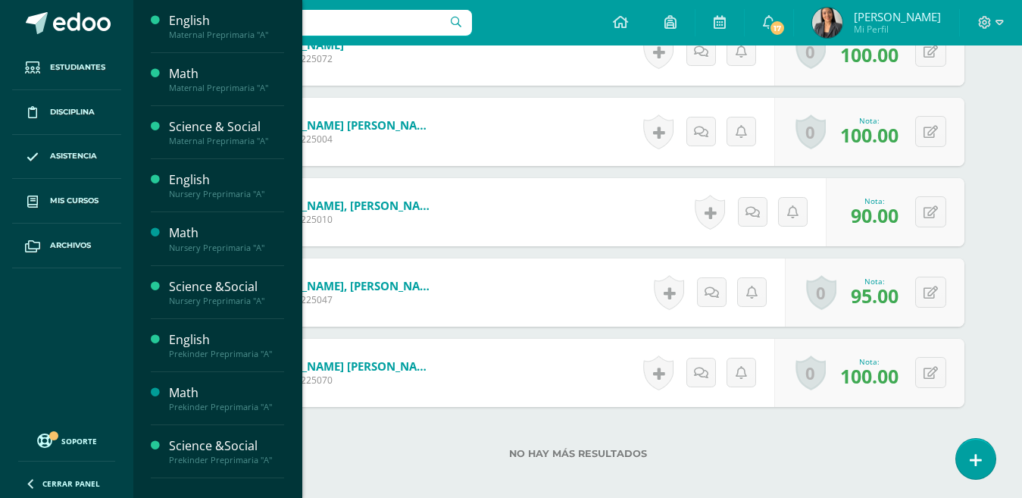
click at [216, 396] on div "Math" at bounding box center [226, 392] width 115 height 17
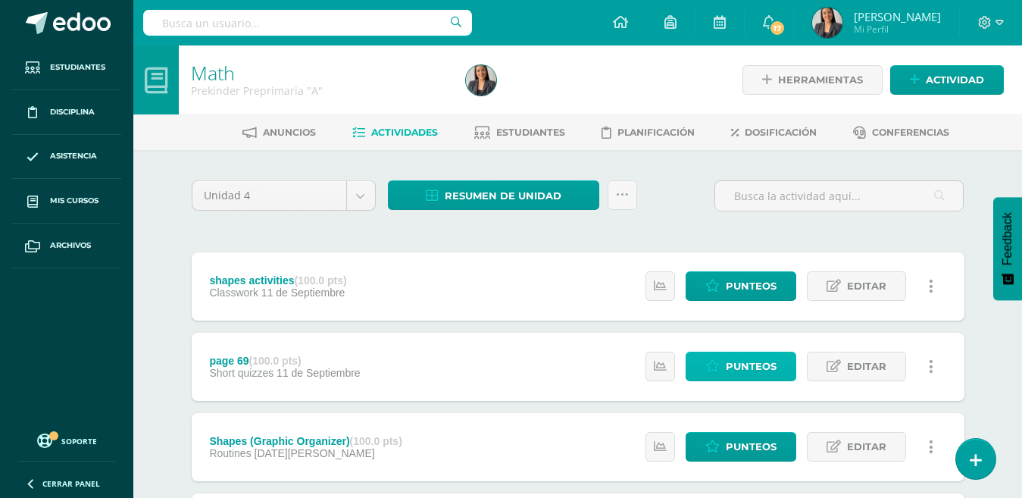
click at [731, 360] on span "Punteos" at bounding box center [751, 366] width 51 height 28
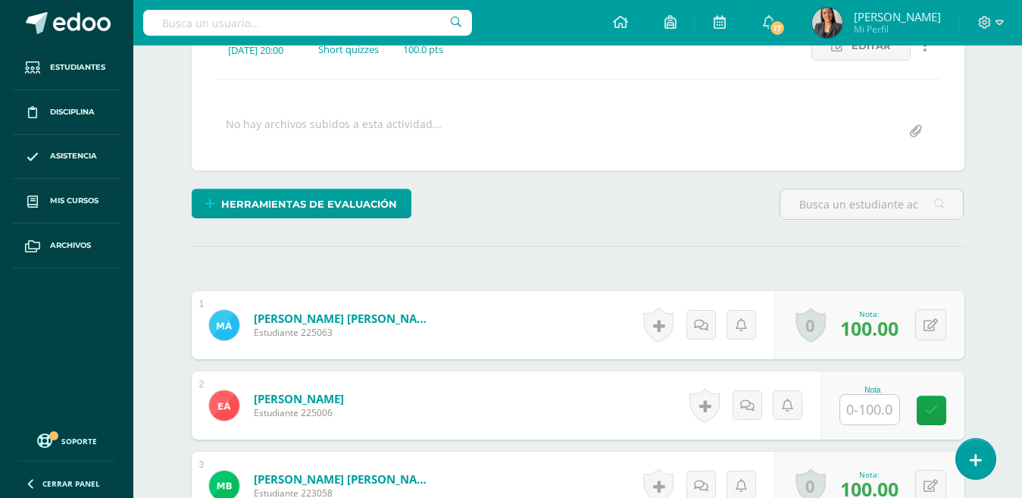
scroll to position [347, 0]
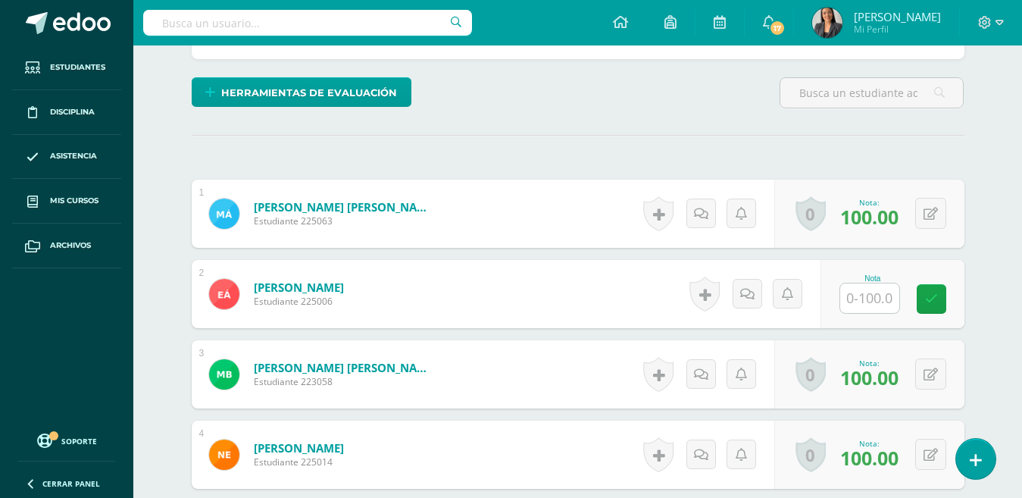
click at [875, 297] on input "text" at bounding box center [869, 298] width 59 height 30
type input "75"
